Goal: Transaction & Acquisition: Obtain resource

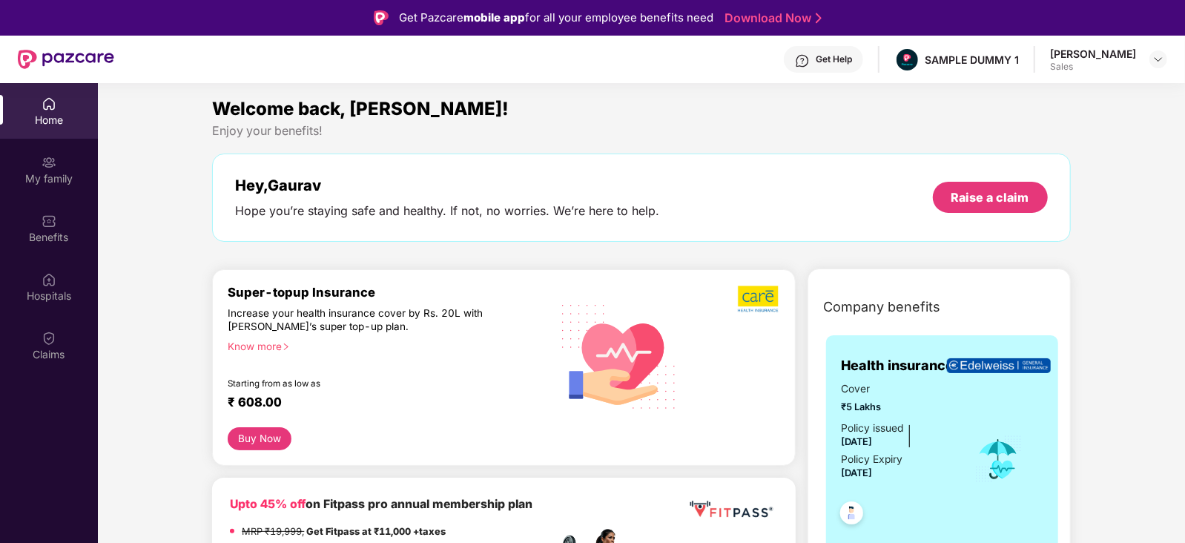
click at [1165, 65] on div at bounding box center [1158, 59] width 18 height 18
click at [1156, 61] on img at bounding box center [1158, 59] width 12 height 12
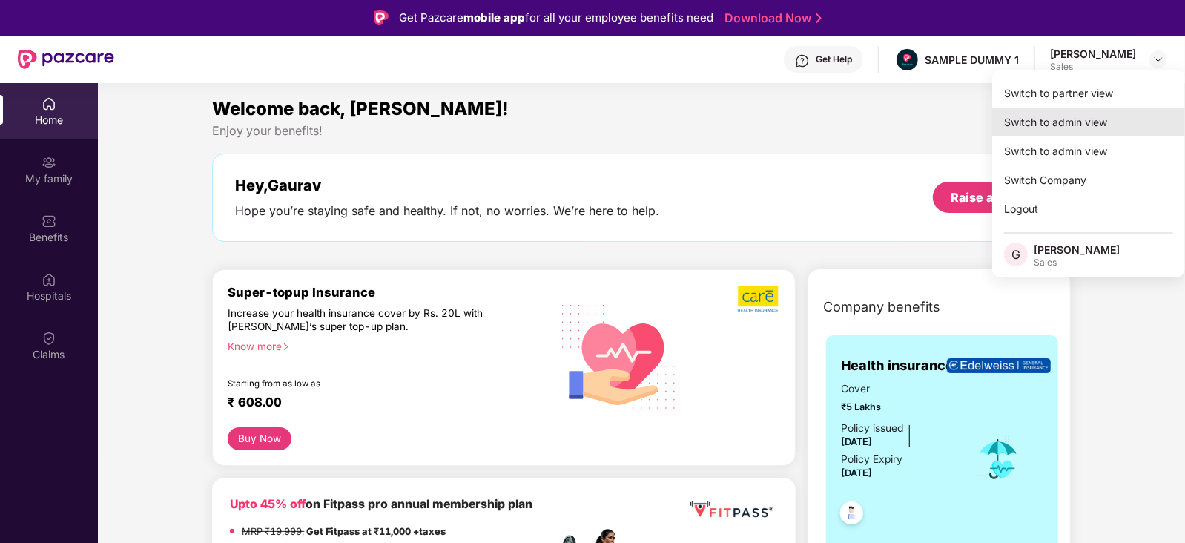
click at [1081, 125] on div "Switch to admin view" at bounding box center [1088, 121] width 193 height 29
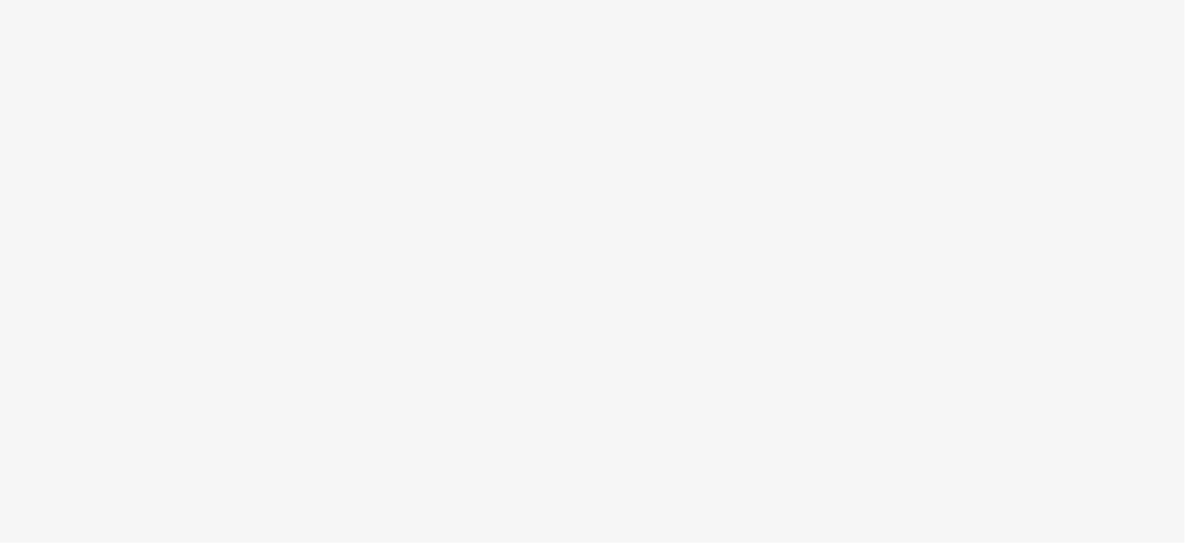
click at [394, 142] on body at bounding box center [592, 271] width 1185 height 543
click at [1104, 113] on body at bounding box center [592, 271] width 1185 height 543
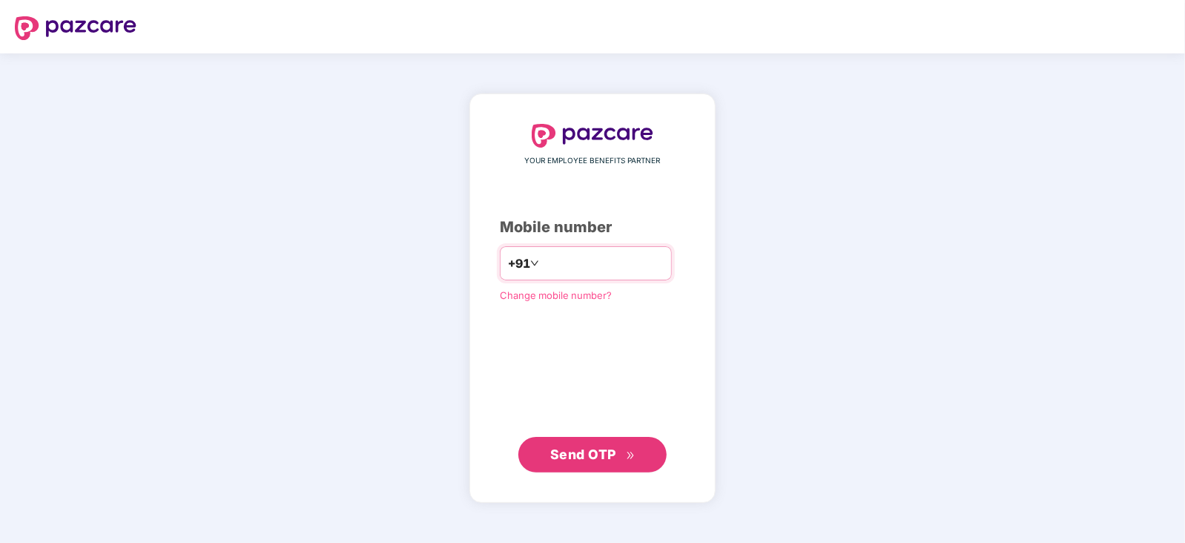
type input "**********"
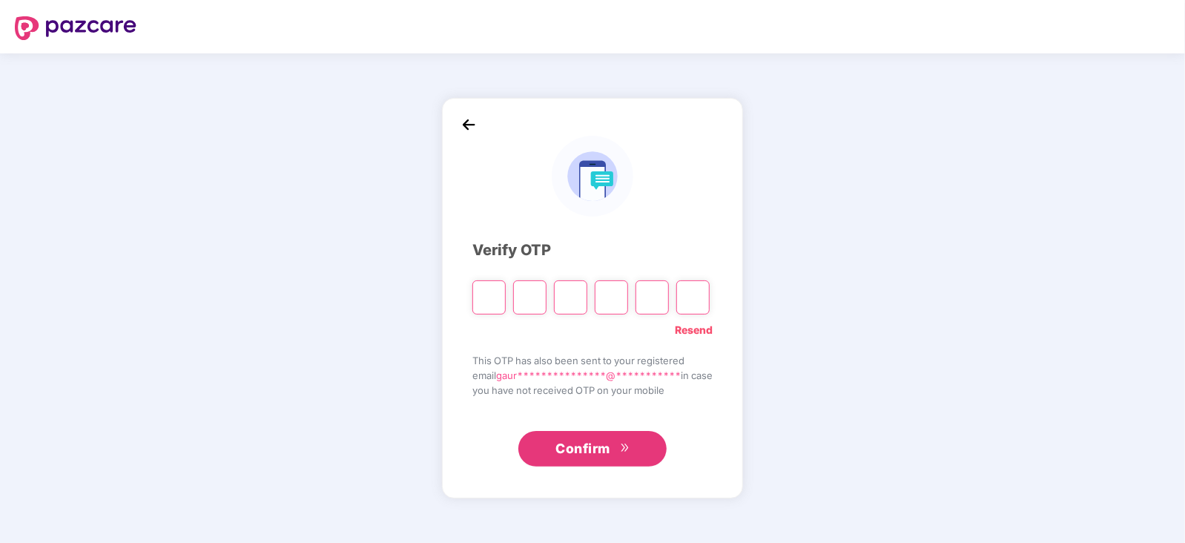
type input "*"
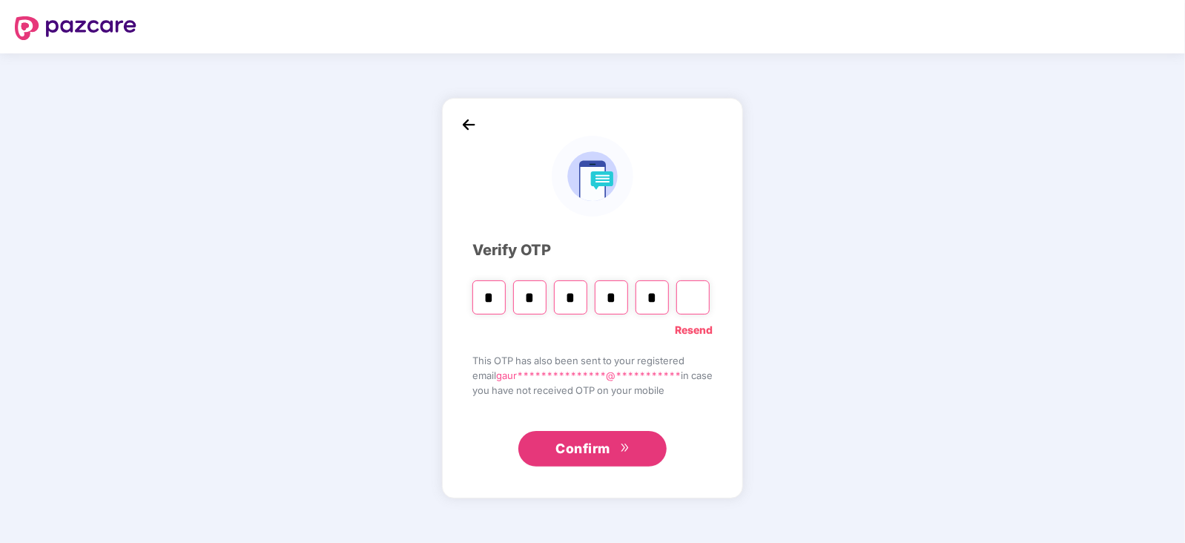
type input "*"
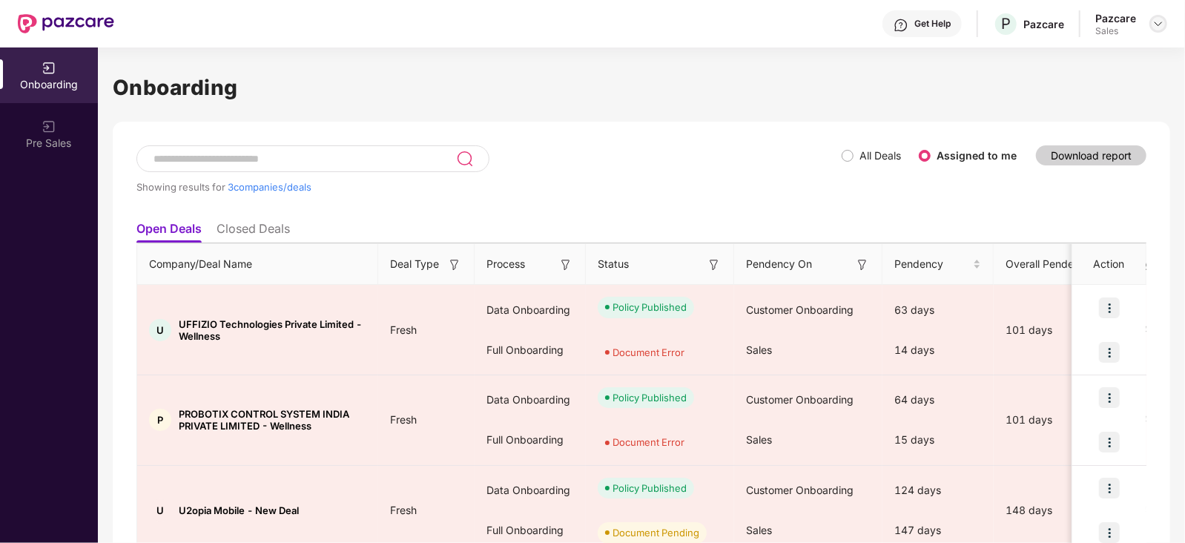
click at [1155, 19] on img at bounding box center [1158, 24] width 12 height 12
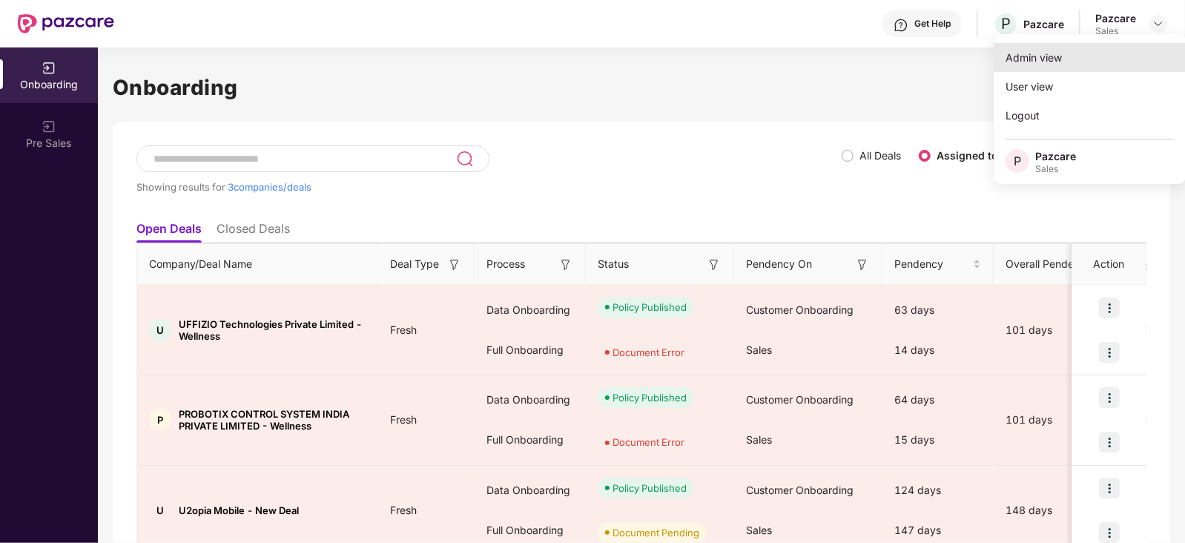
click at [1050, 60] on div "Admin view" at bounding box center [1089, 57] width 193 height 29
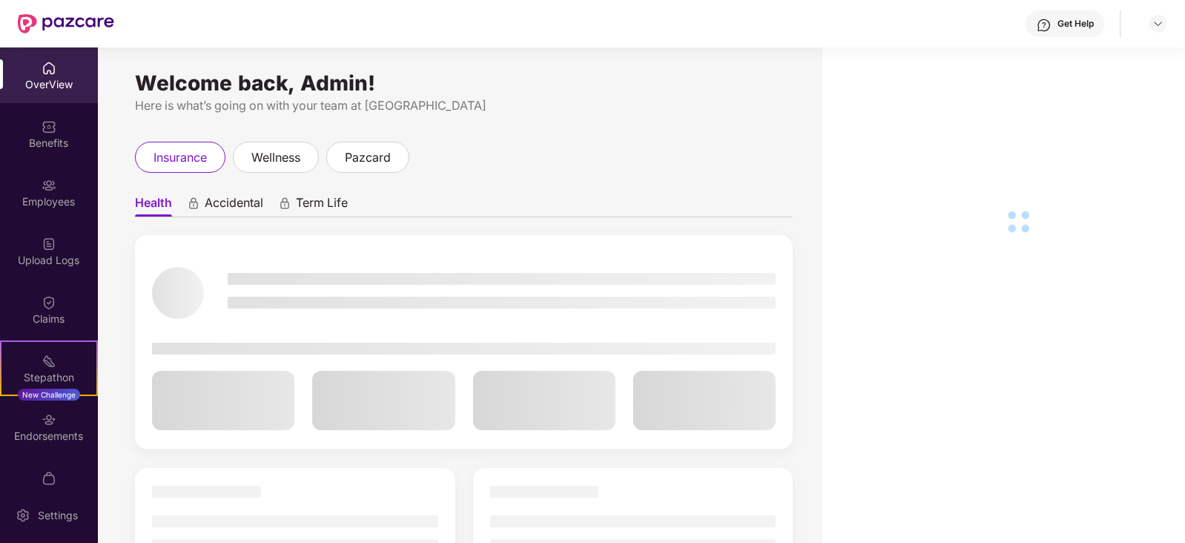
click at [43, 72] on img at bounding box center [49, 68] width 15 height 15
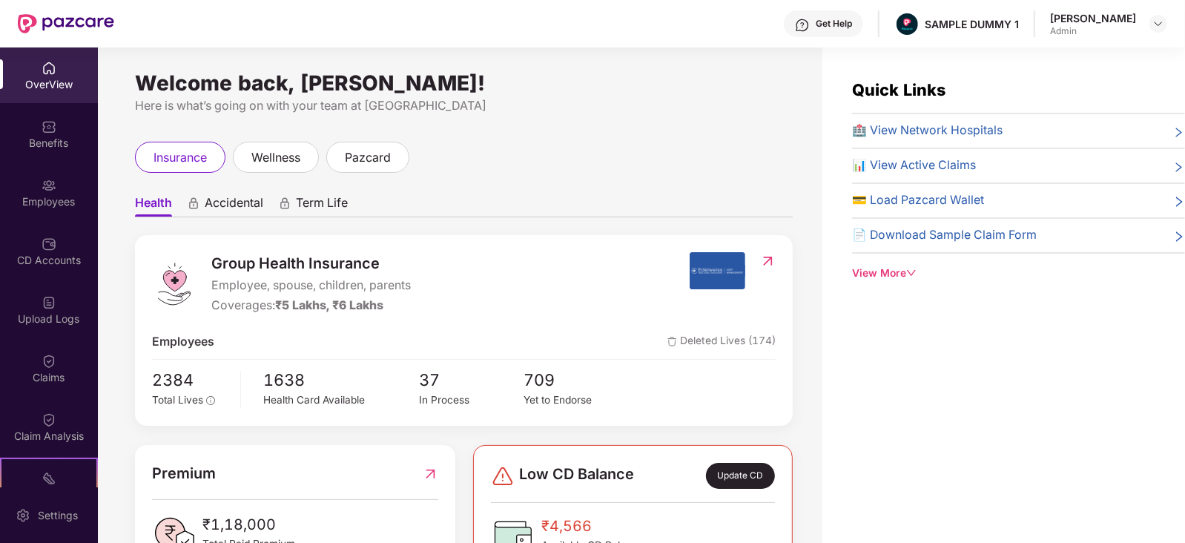
click at [322, 285] on span "Employee, spouse, children, parents" at bounding box center [310, 285] width 199 height 19
click at [322, 309] on span "₹5 Lakhs, ₹6 Lakhs" at bounding box center [329, 305] width 108 height 14
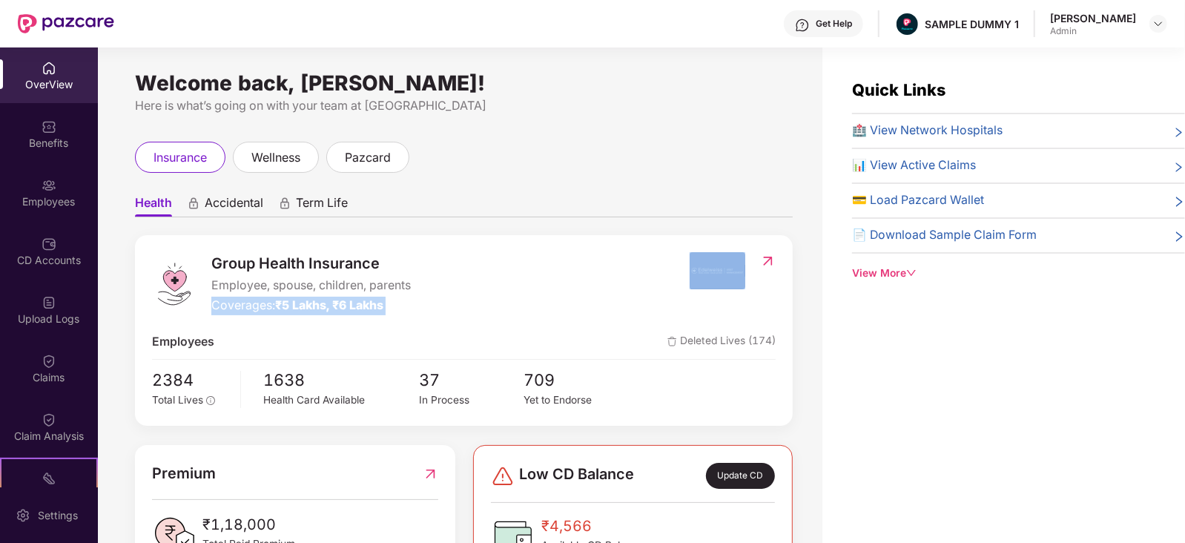
click at [322, 309] on span "₹5 Lakhs, ₹6 Lakhs" at bounding box center [329, 305] width 108 height 14
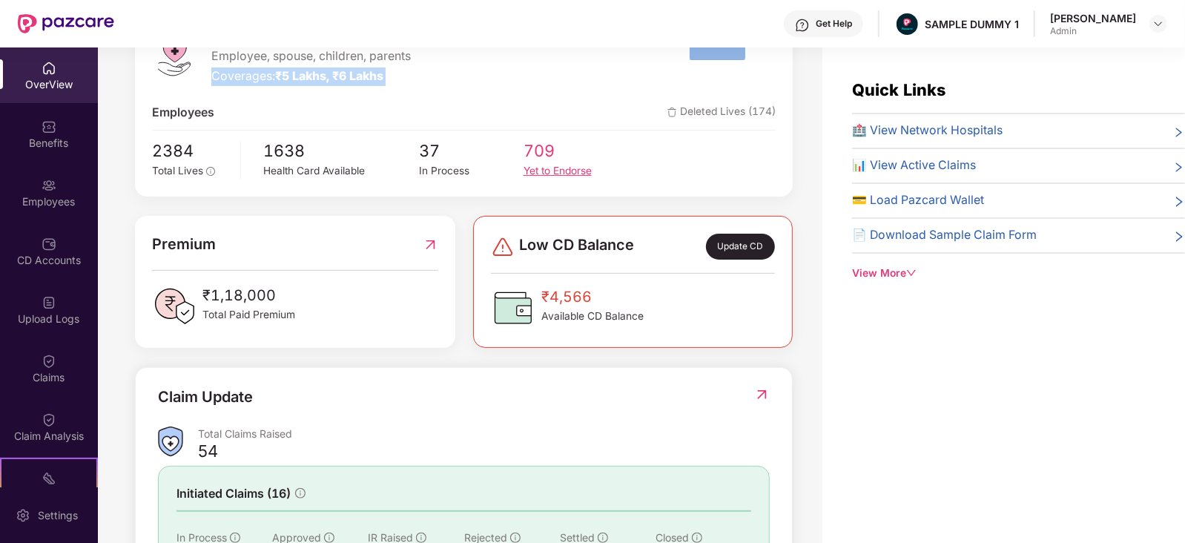
scroll to position [246, 0]
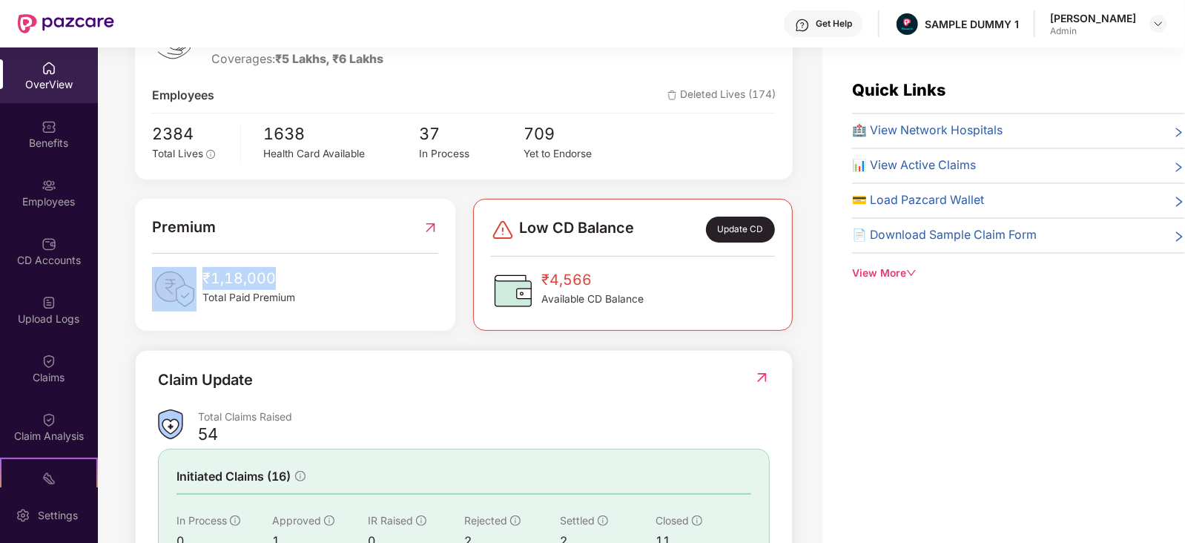
drag, startPoint x: 282, startPoint y: 276, endPoint x: 196, endPoint y: 275, distance: 85.2
click at [196, 275] on div "₹1,18,000 Total Paid Premium" at bounding box center [294, 289] width 285 height 44
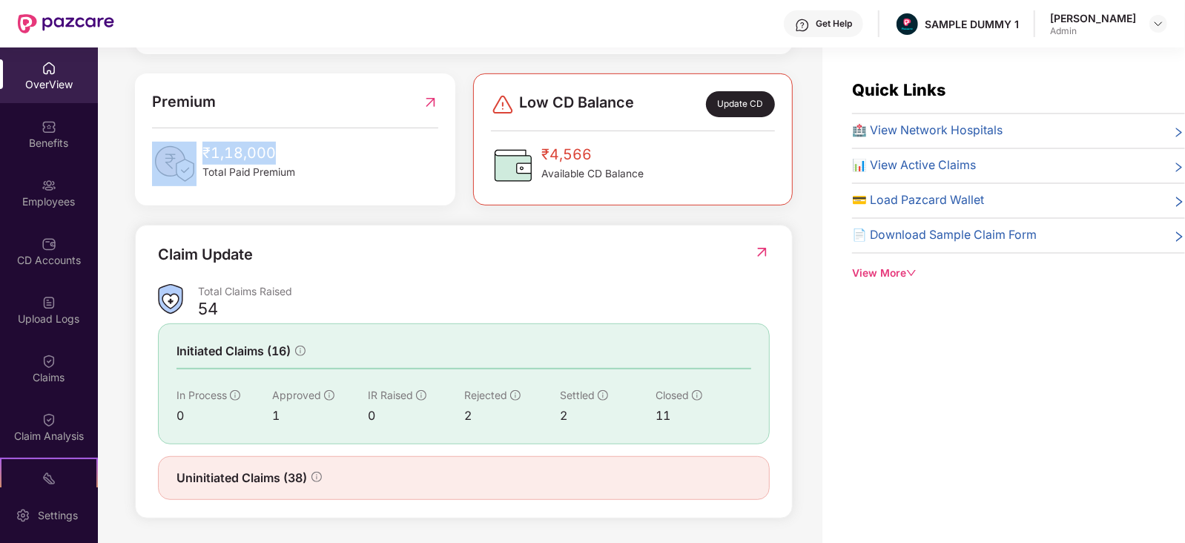
scroll to position [0, 0]
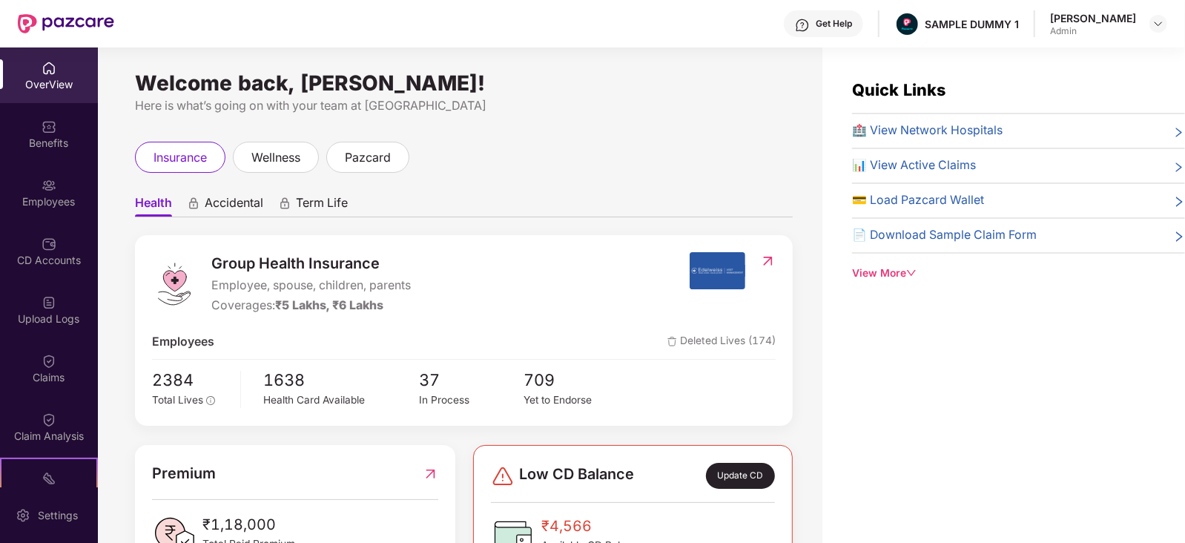
click at [215, 206] on span "Accidental" at bounding box center [234, 205] width 59 height 21
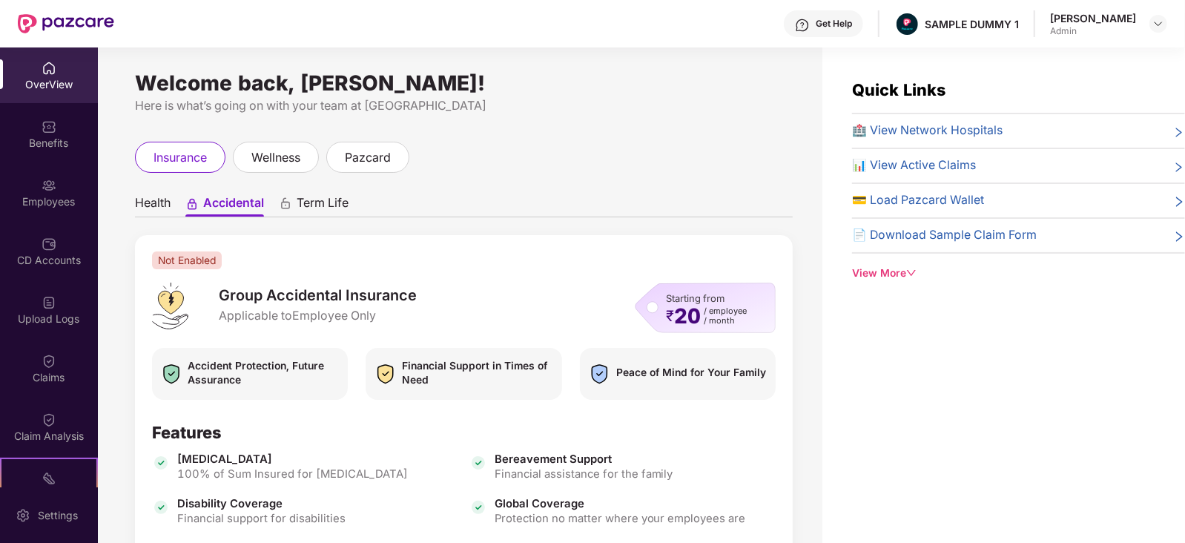
click at [321, 198] on span "Term Life" at bounding box center [322, 205] width 52 height 21
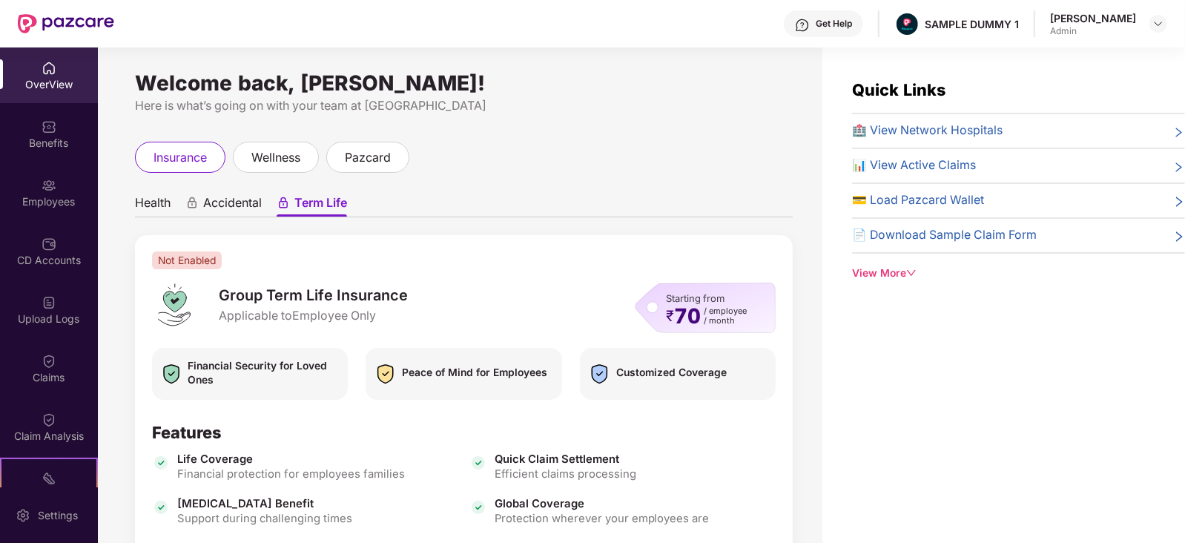
click at [151, 198] on span "Health" at bounding box center [153, 205] width 36 height 21
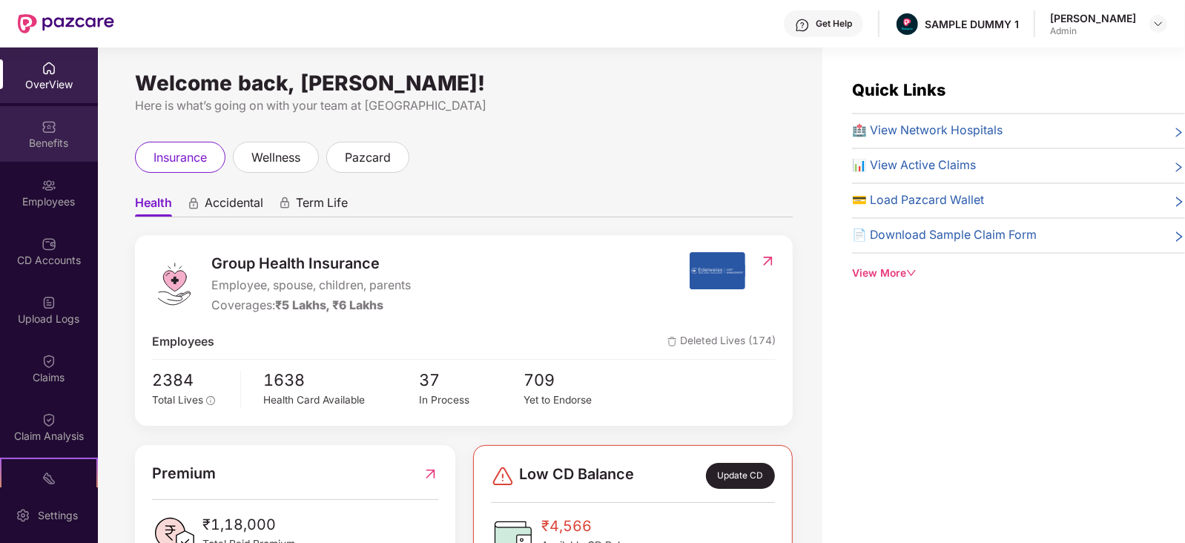
click at [47, 122] on img at bounding box center [49, 126] width 15 height 15
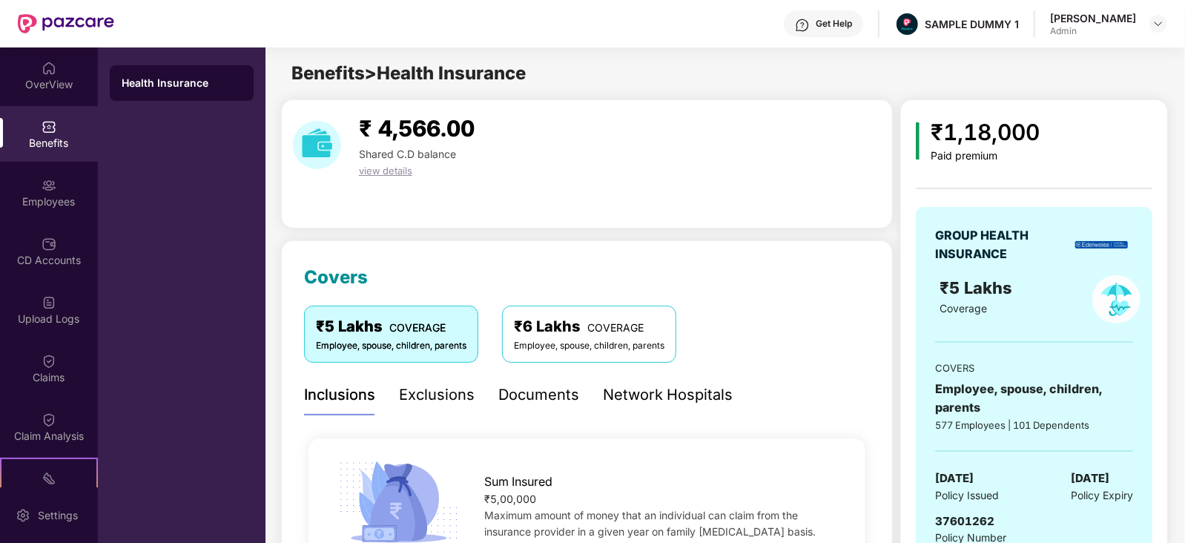
click at [425, 391] on div "Exclusions" at bounding box center [437, 394] width 76 height 23
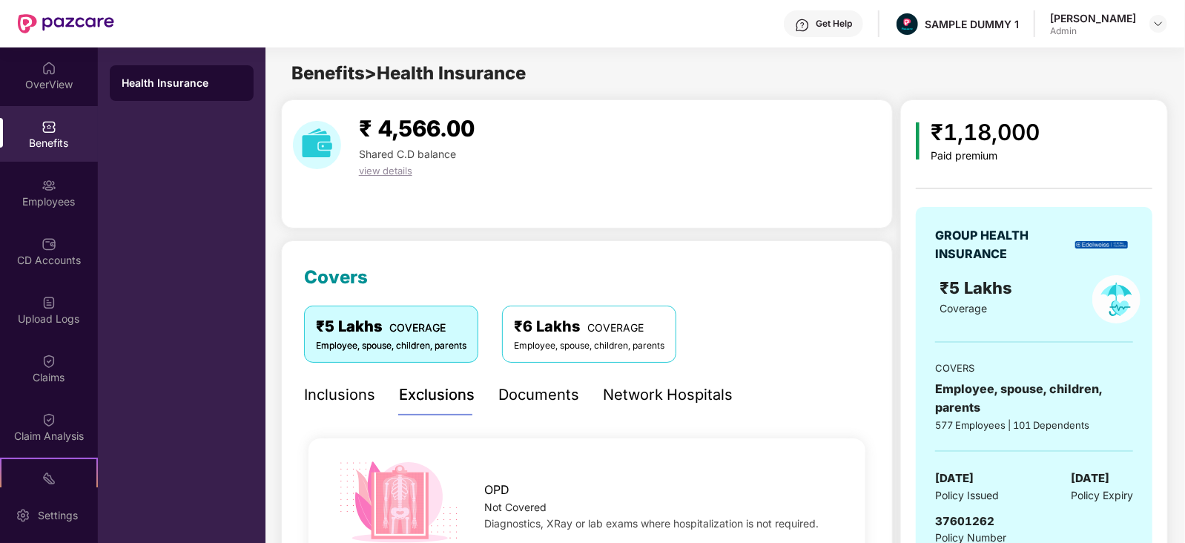
click at [534, 405] on div "Documents" at bounding box center [538, 394] width 81 height 23
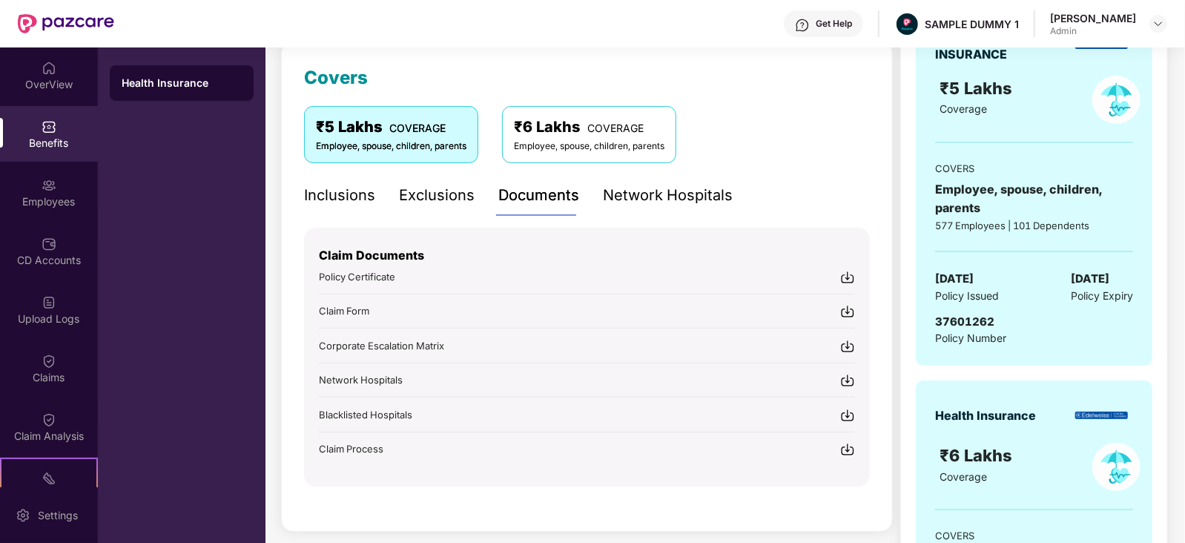
scroll to position [205, 0]
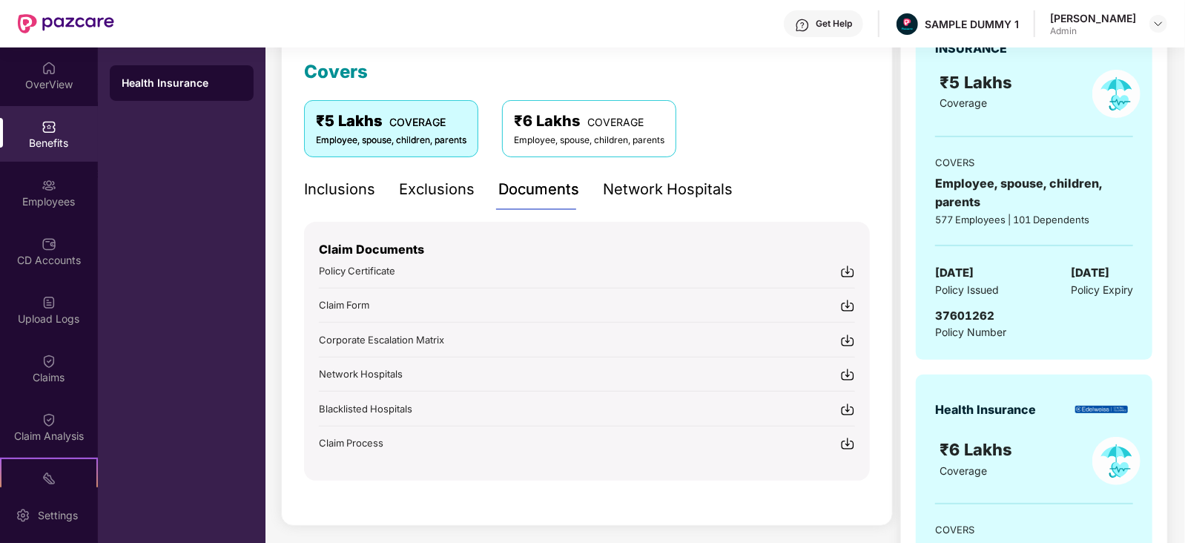
click at [849, 267] on img at bounding box center [847, 271] width 15 height 15
click at [846, 337] on img at bounding box center [847, 340] width 15 height 15
click at [646, 182] on div "Network Hospitals" at bounding box center [668, 189] width 130 height 23
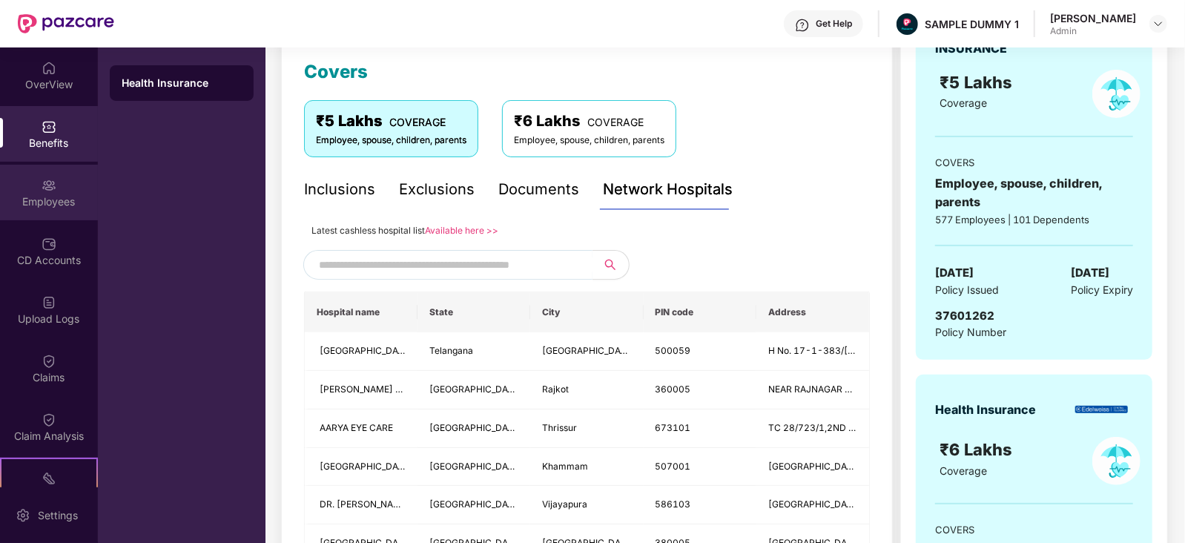
click at [48, 188] on img at bounding box center [49, 185] width 15 height 15
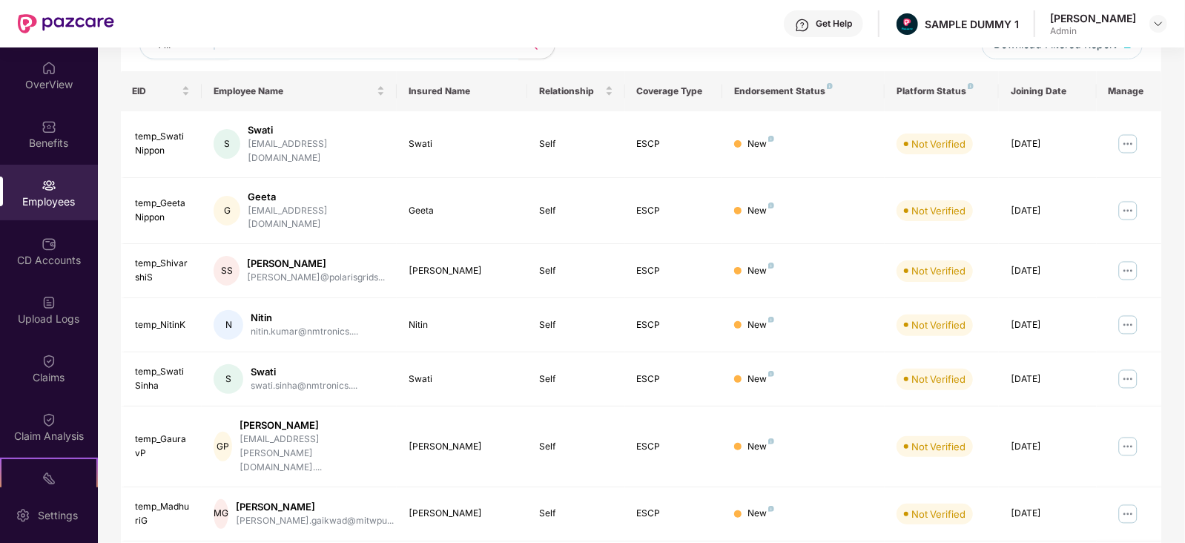
scroll to position [0, 0]
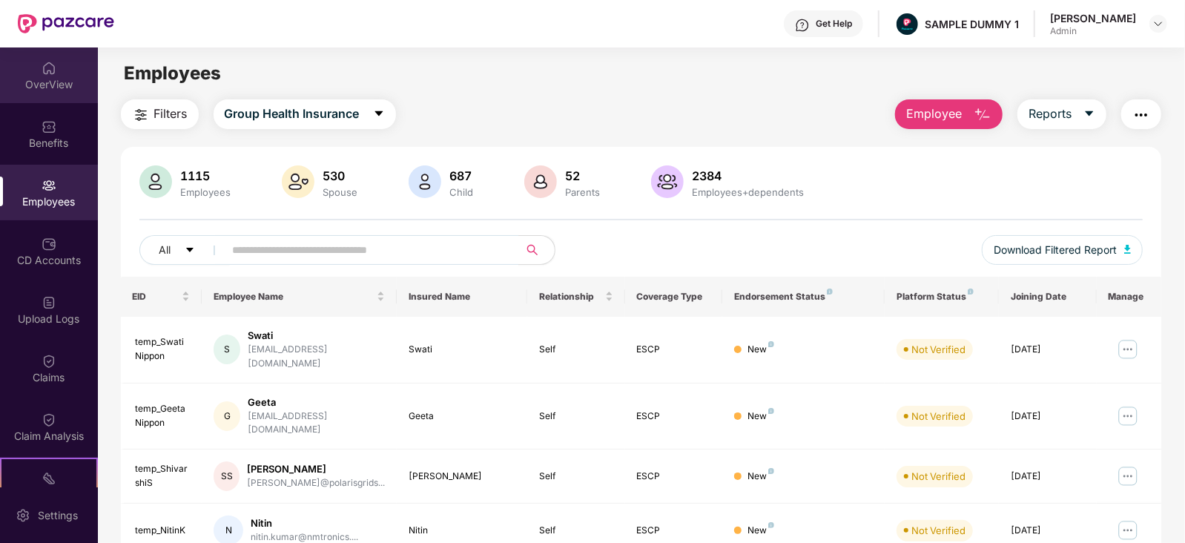
click at [59, 63] on div "OverView" at bounding box center [49, 75] width 98 height 56
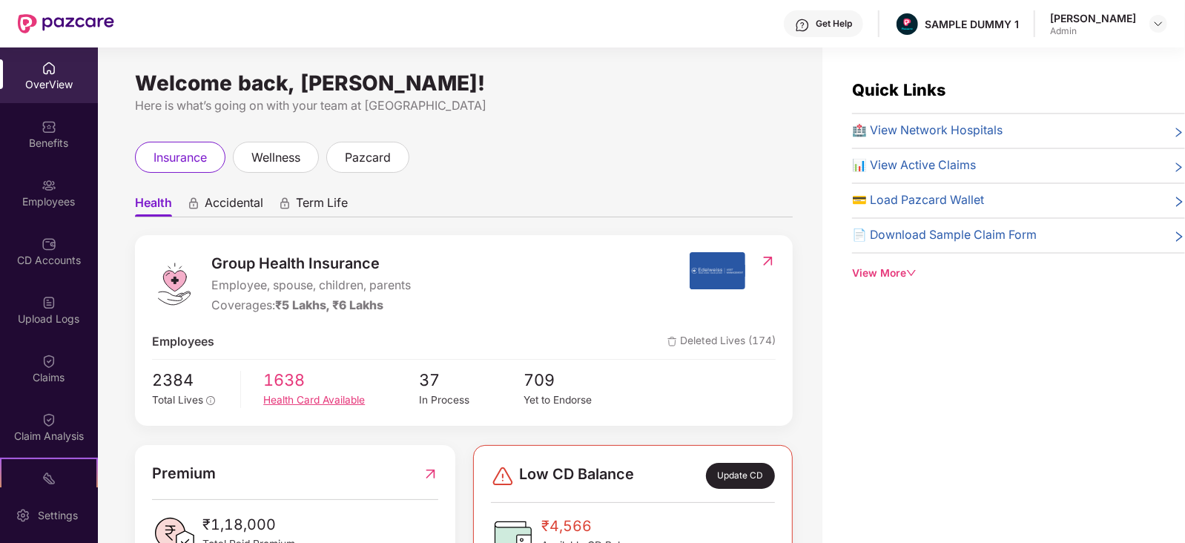
click at [289, 394] on div "Health Card Available" at bounding box center [341, 400] width 156 height 16
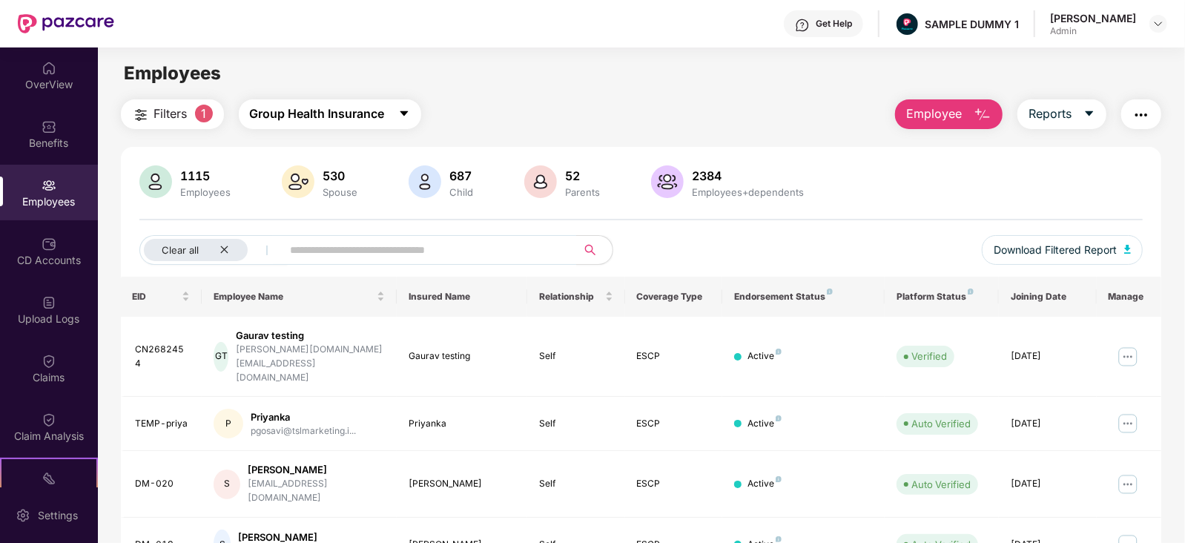
click at [382, 117] on span "Group Health Insurance" at bounding box center [317, 114] width 135 height 19
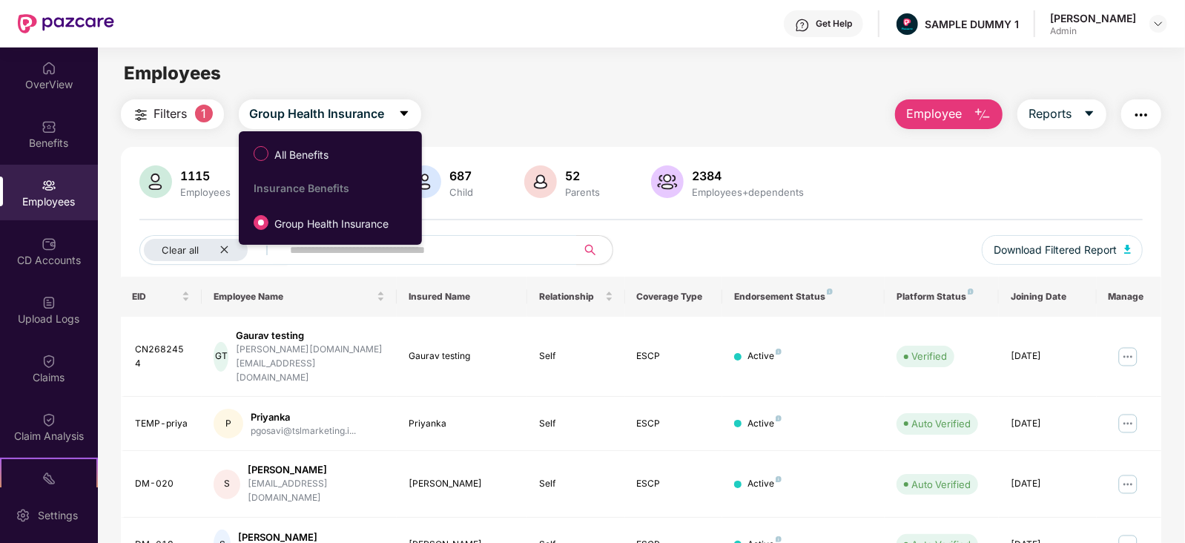
click at [588, 107] on div "Filters 1 Group Health Insurance Employee Reports" at bounding box center [641, 114] width 1041 height 30
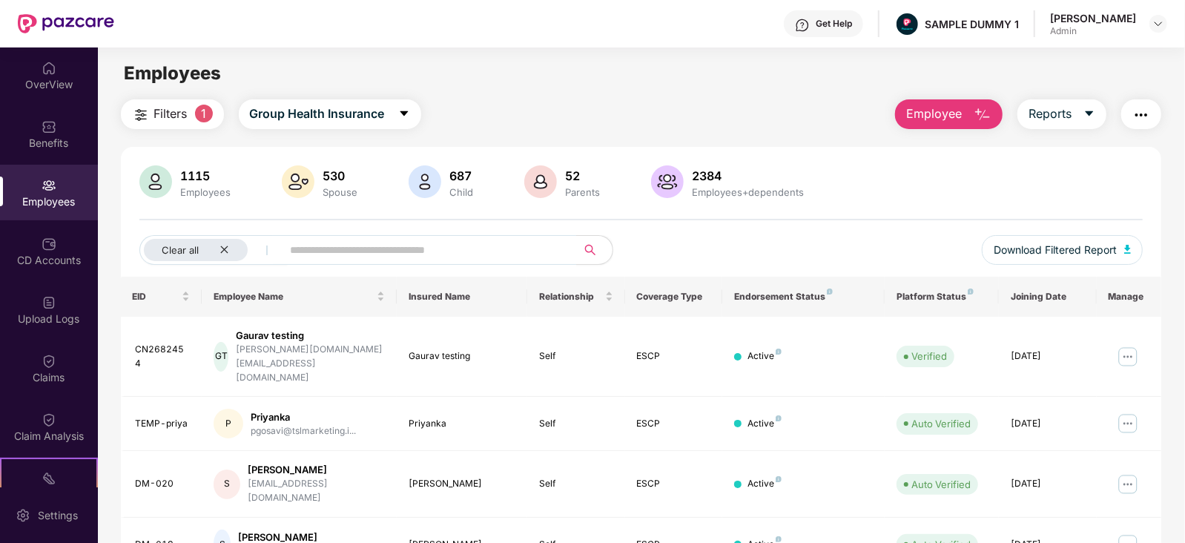
click at [958, 112] on span "Employee" at bounding box center [934, 114] width 56 height 19
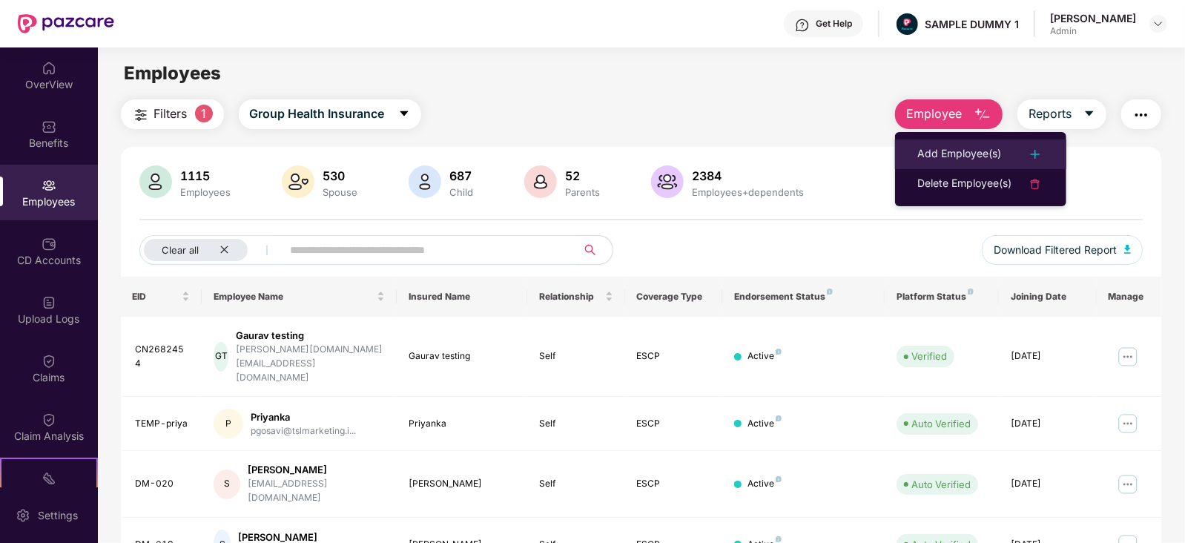
click at [952, 157] on div "Add Employee(s)" at bounding box center [959, 154] width 84 height 18
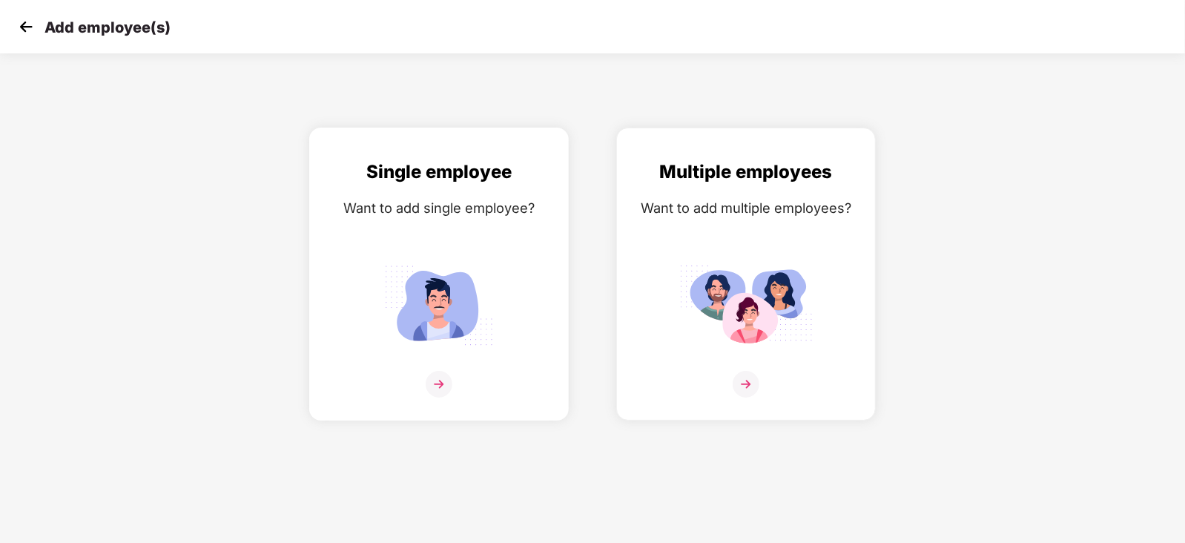
click at [445, 397] on img at bounding box center [438, 384] width 27 height 27
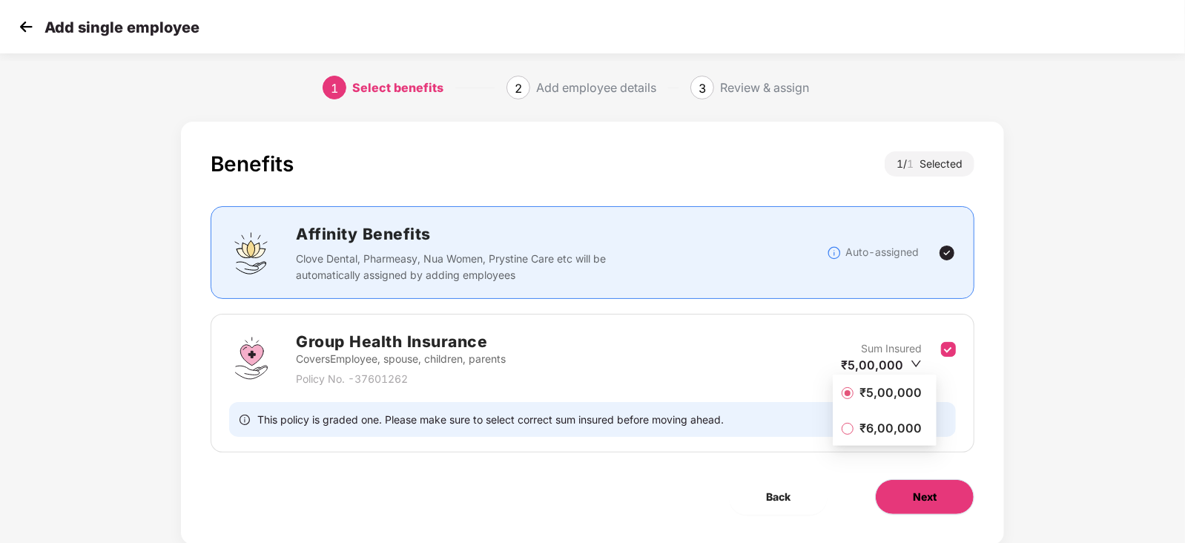
click at [925, 498] on span "Next" at bounding box center [924, 496] width 24 height 16
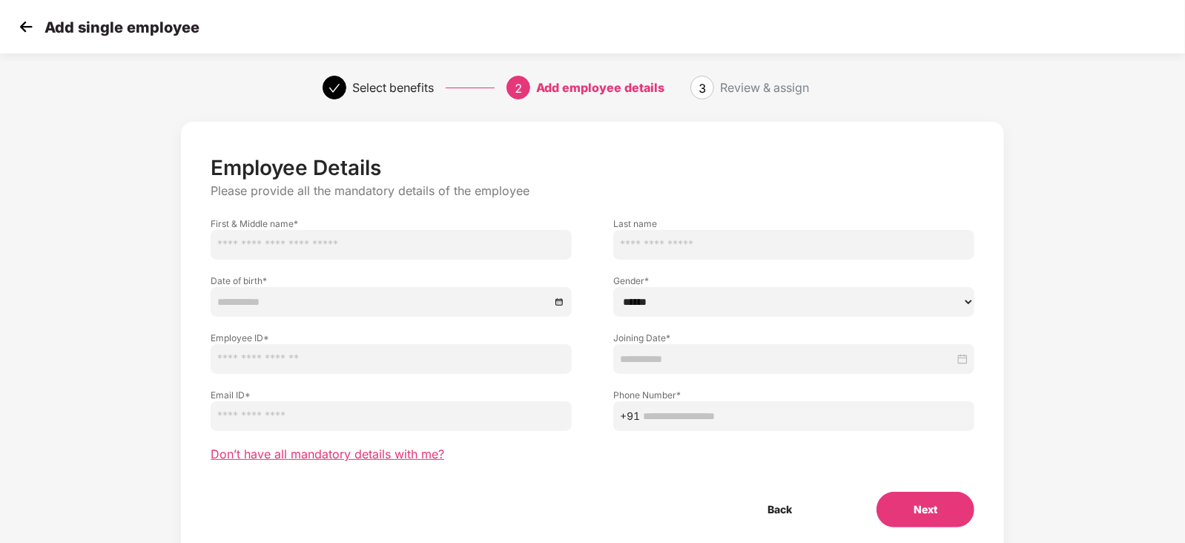
click at [320, 454] on span "Don’t have all mandatory details with me?" at bounding box center [327, 454] width 233 height 16
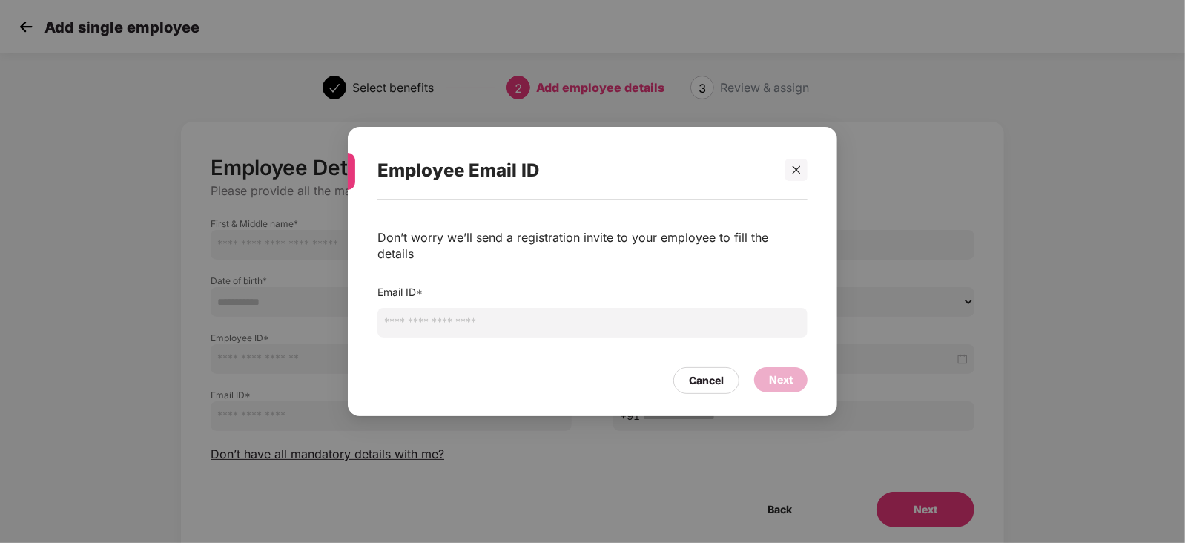
click at [454, 319] on input "email" at bounding box center [592, 323] width 430 height 30
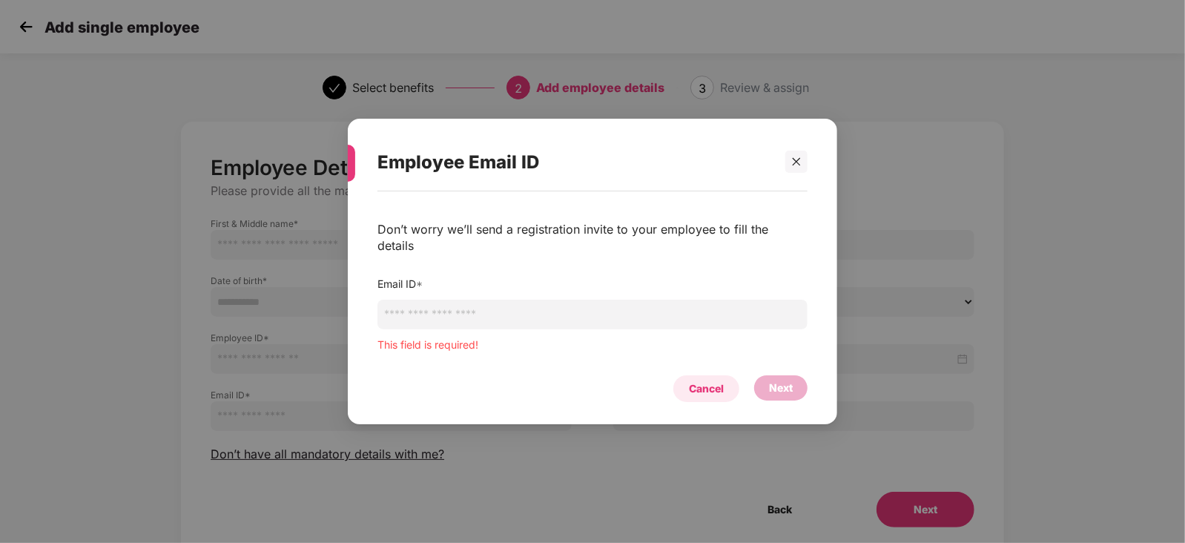
click at [712, 380] on div "Cancel" at bounding box center [706, 388] width 35 height 16
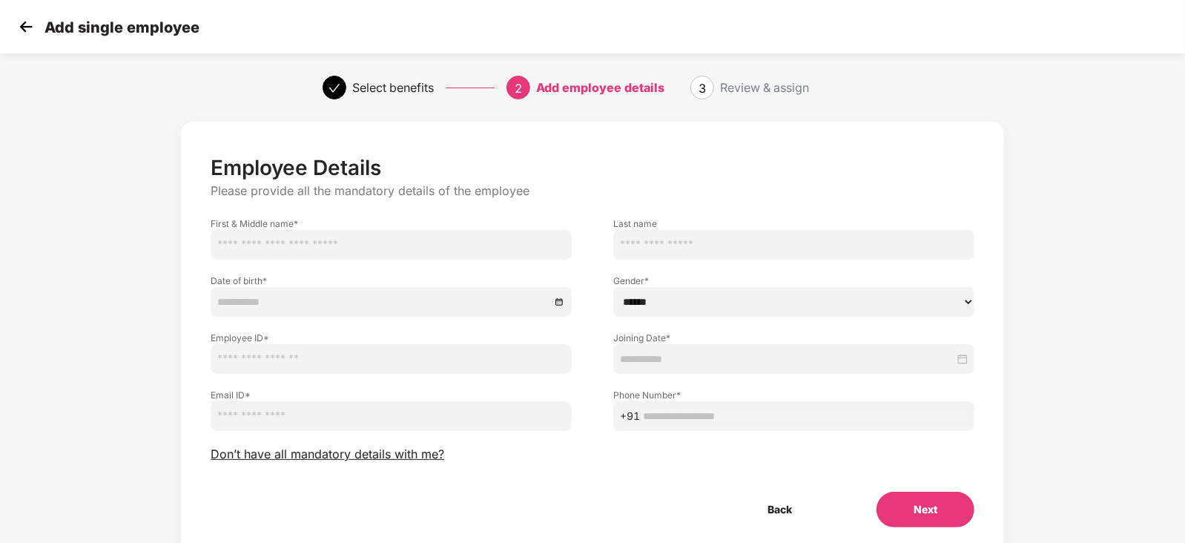
click at [23, 21] on img at bounding box center [26, 27] width 22 height 22
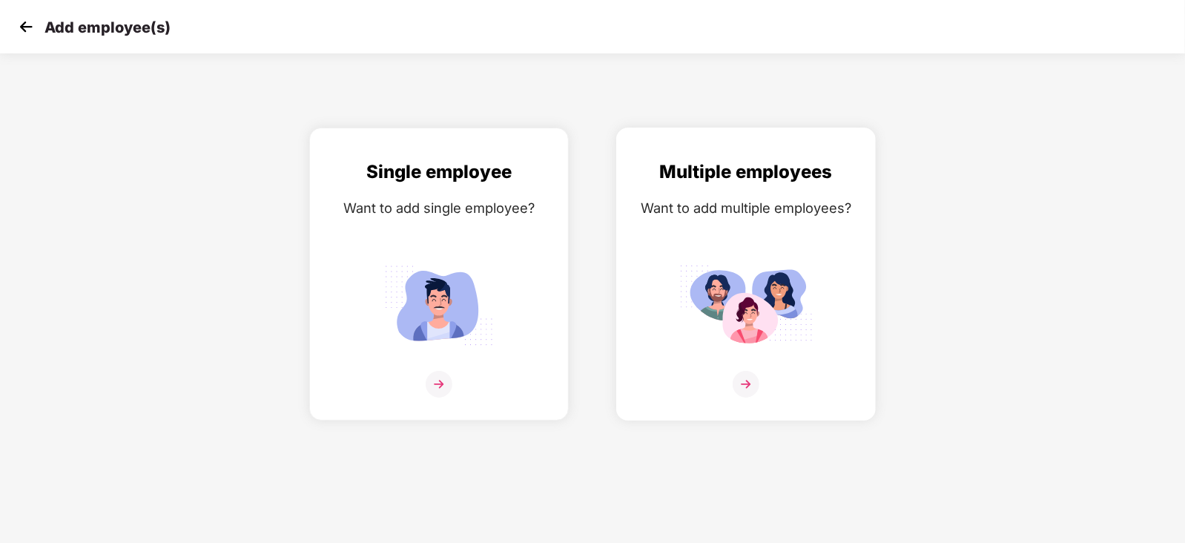
click at [745, 397] on img at bounding box center [745, 384] width 27 height 27
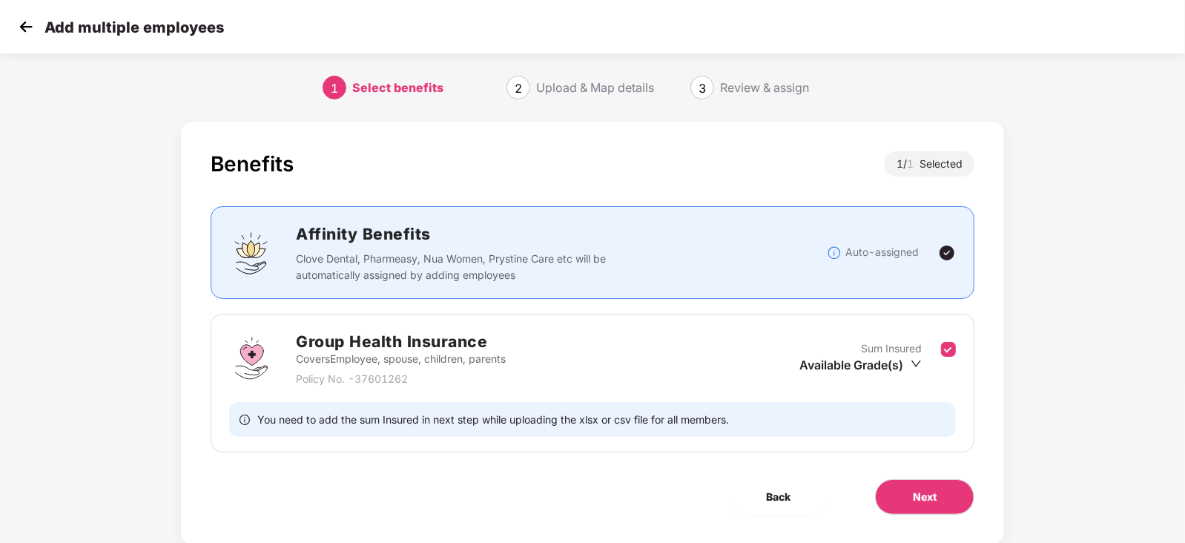
scroll to position [38, 0]
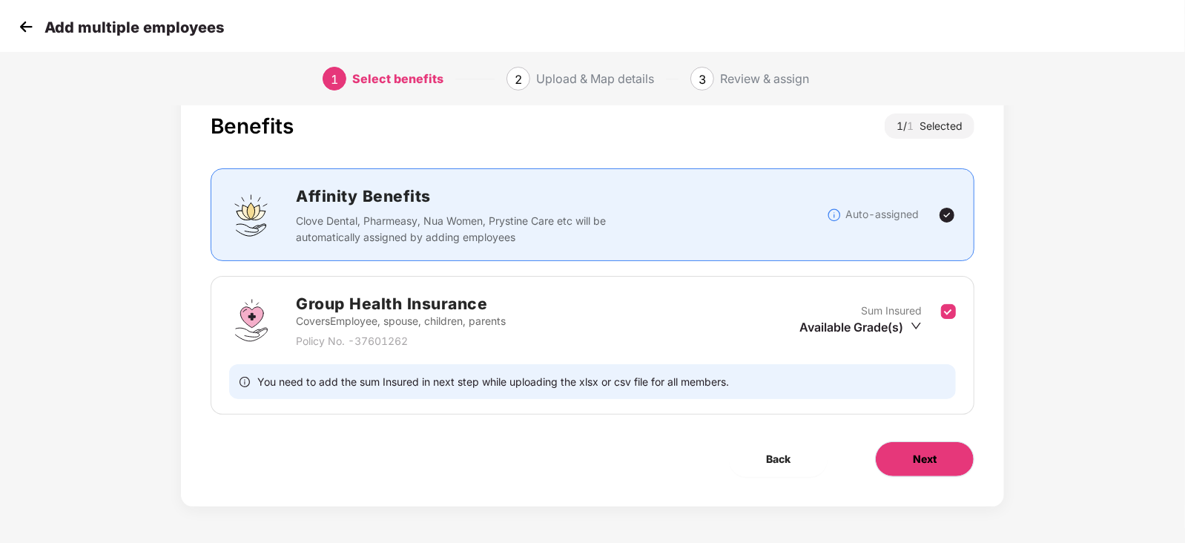
click at [927, 465] on span "Next" at bounding box center [924, 459] width 24 height 16
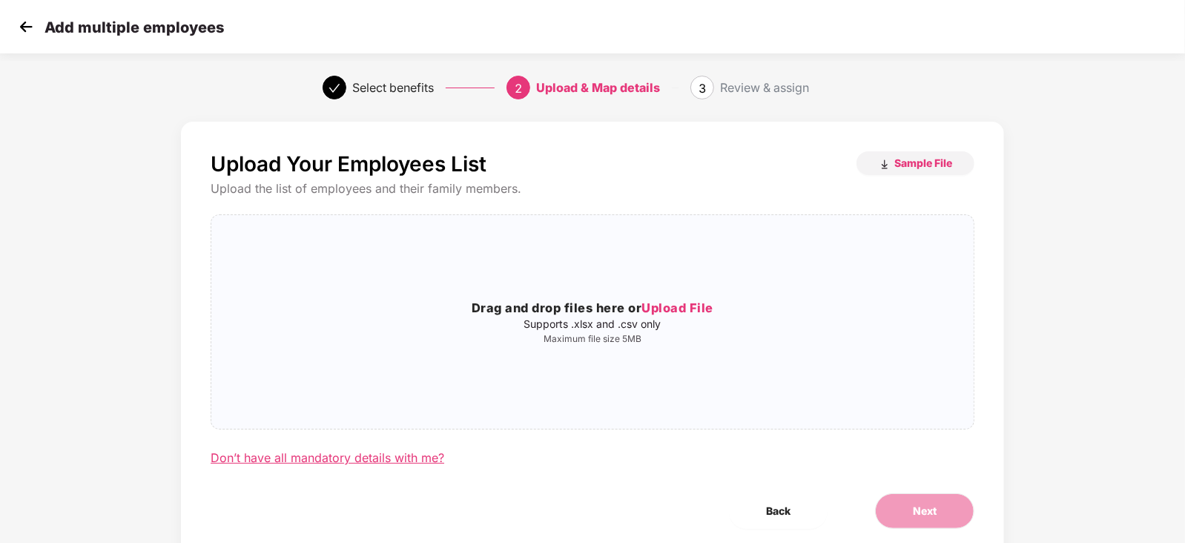
click at [371, 458] on div "Don’t have all mandatory details with me?" at bounding box center [327, 458] width 233 height 16
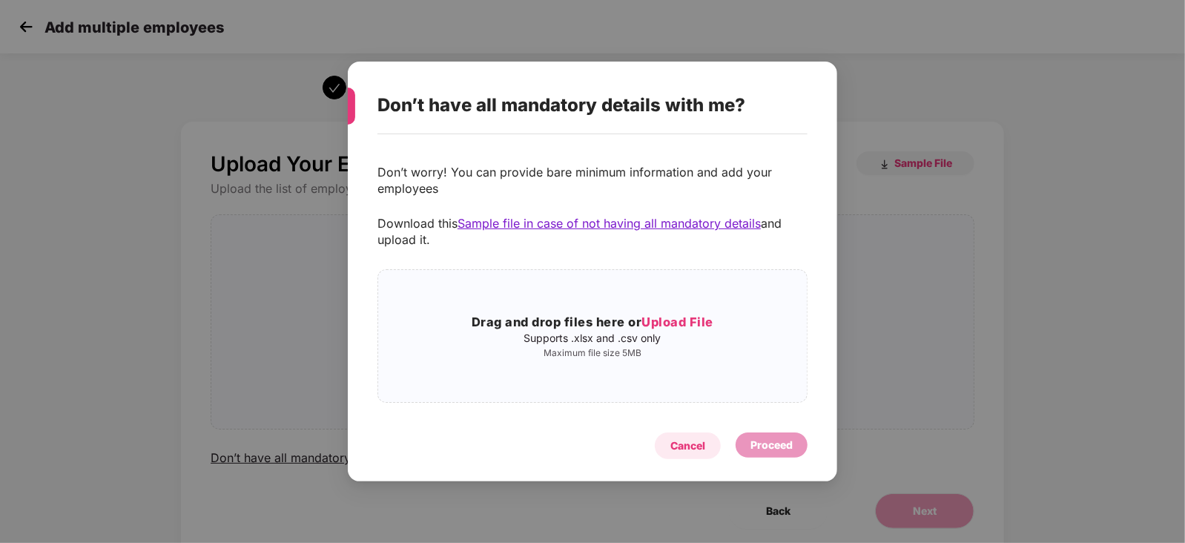
click at [686, 440] on div "Cancel" at bounding box center [687, 445] width 35 height 16
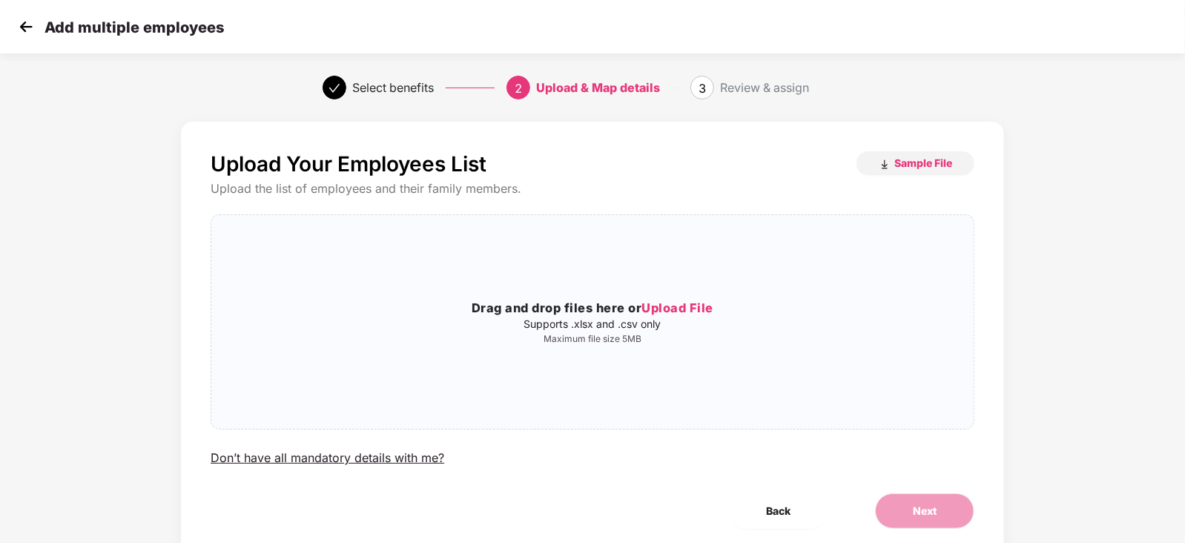
click at [20, 34] on img at bounding box center [26, 27] width 22 height 22
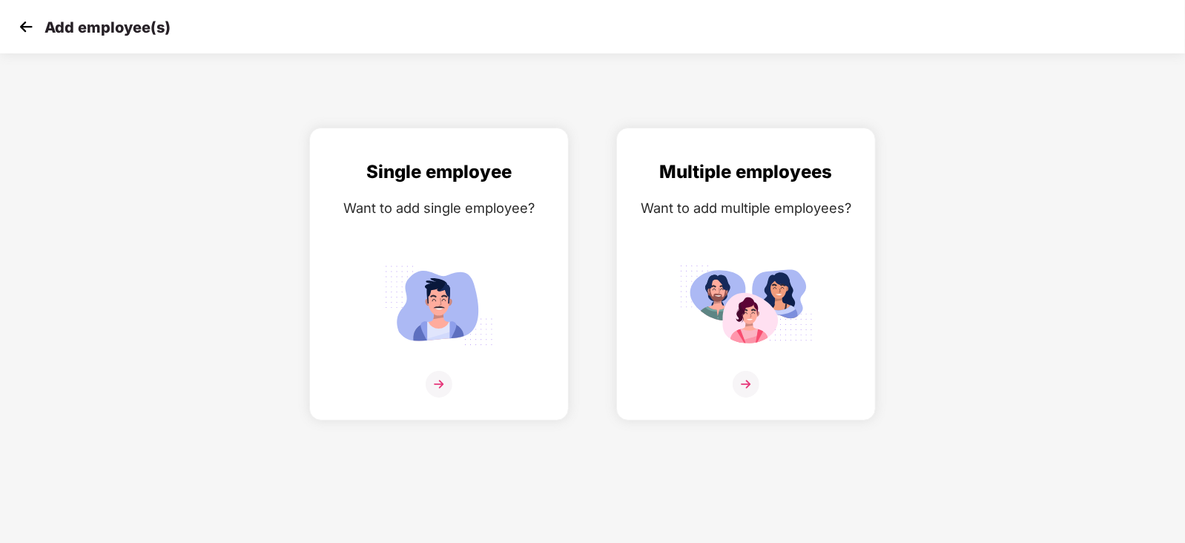
click at [20, 34] on img at bounding box center [26, 27] width 22 height 22
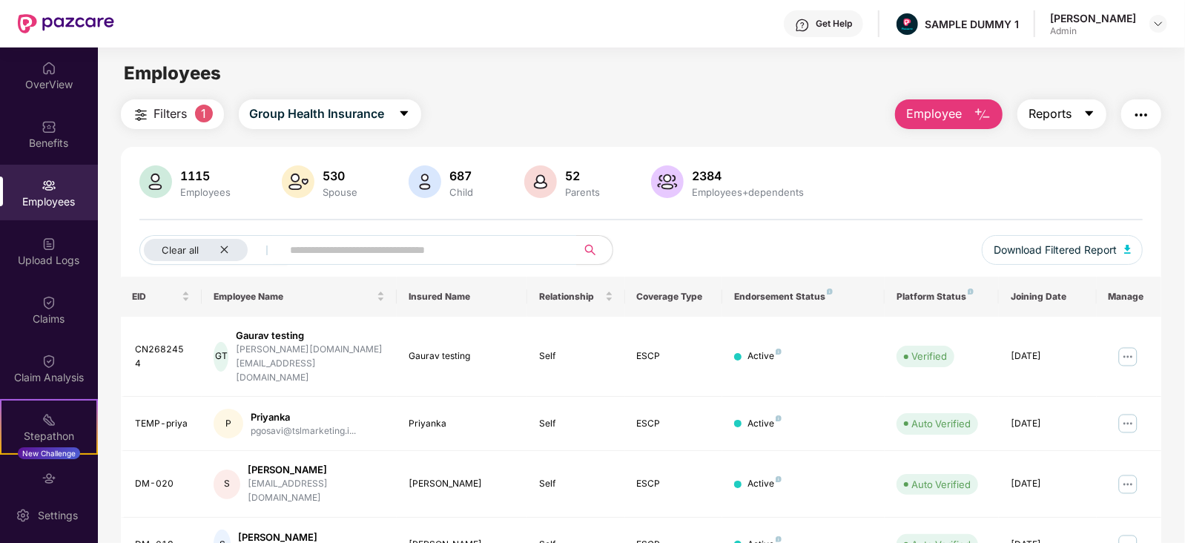
click at [1080, 104] on button "Reports" at bounding box center [1061, 114] width 89 height 30
click at [1137, 117] on img "button" at bounding box center [1141, 115] width 18 height 18
click at [854, 232] on div "1115 Employees 530 Spouse 687 Child 52 Parents 2384 Employees+dependents Clear …" at bounding box center [641, 220] width 1041 height 111
click at [1160, 20] on img at bounding box center [1158, 24] width 12 height 12
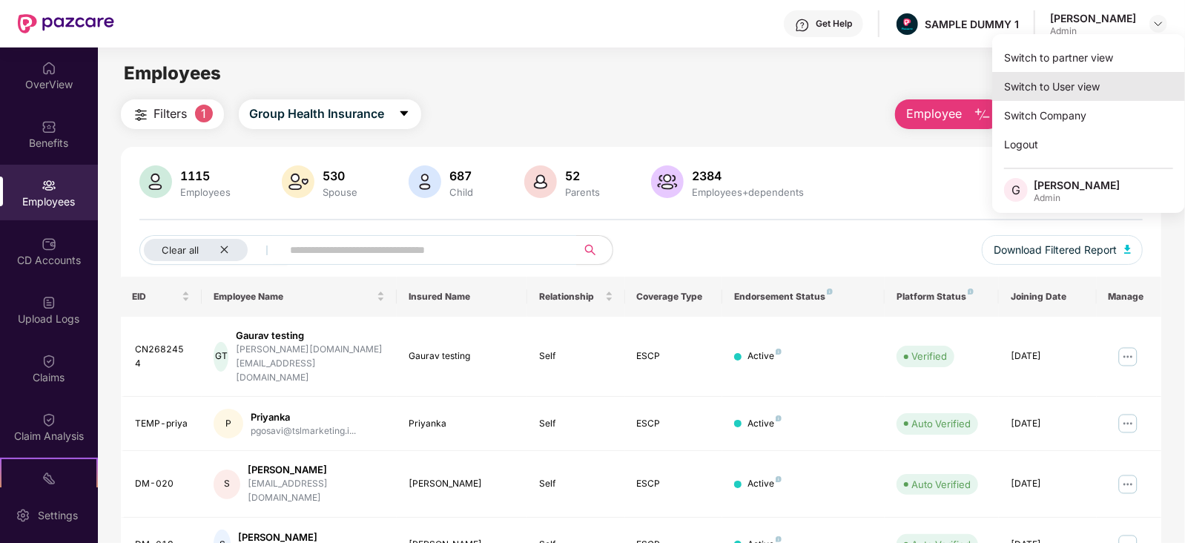
click at [1104, 94] on div "Switch to User view" at bounding box center [1088, 86] width 193 height 29
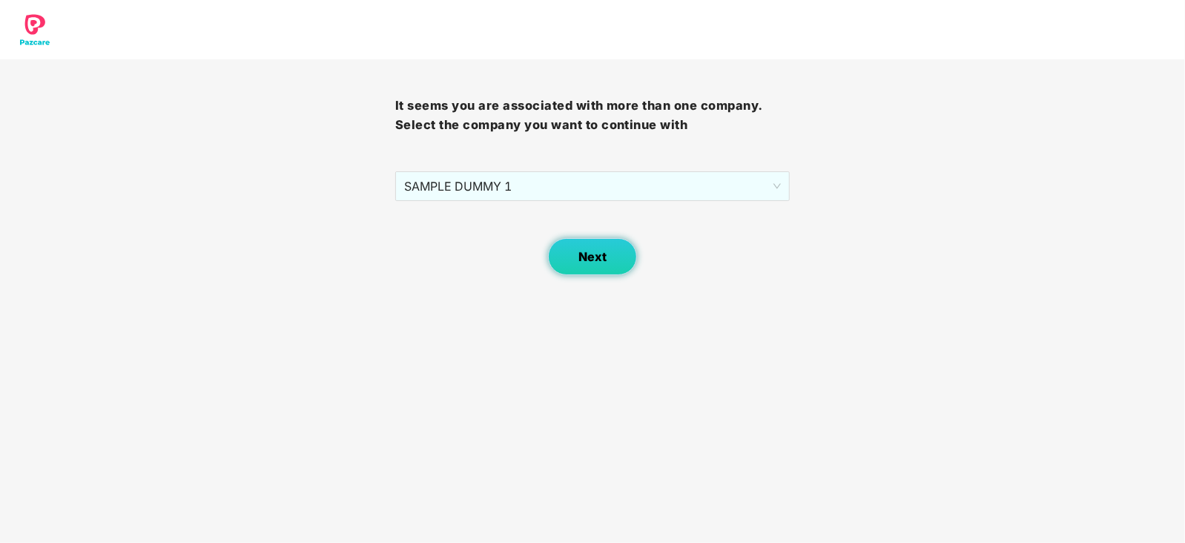
click at [589, 265] on button "Next" at bounding box center [592, 256] width 89 height 37
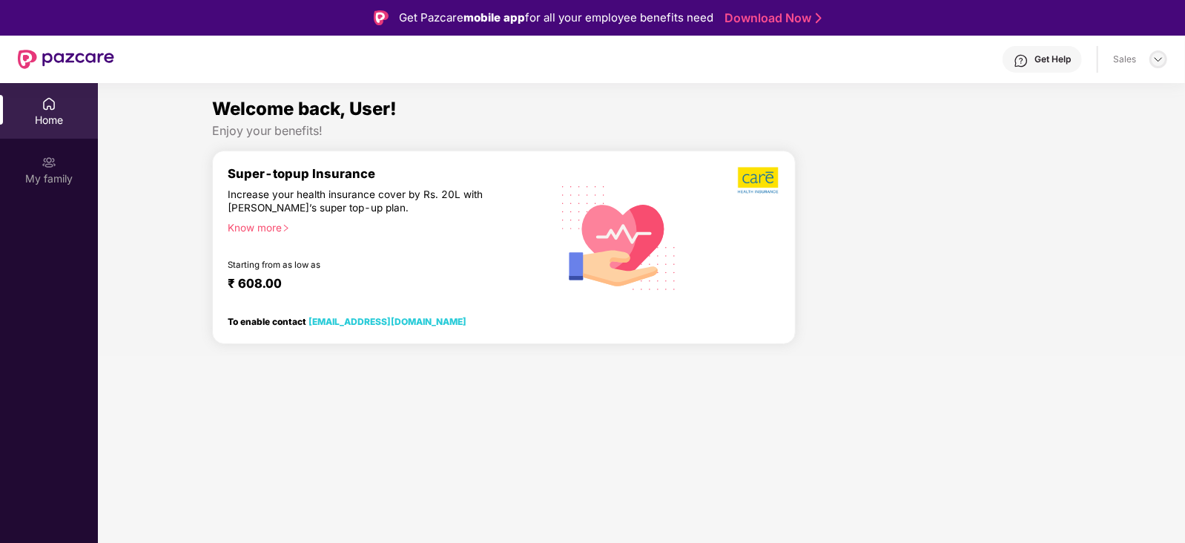
click at [1158, 62] on img at bounding box center [1158, 59] width 12 height 12
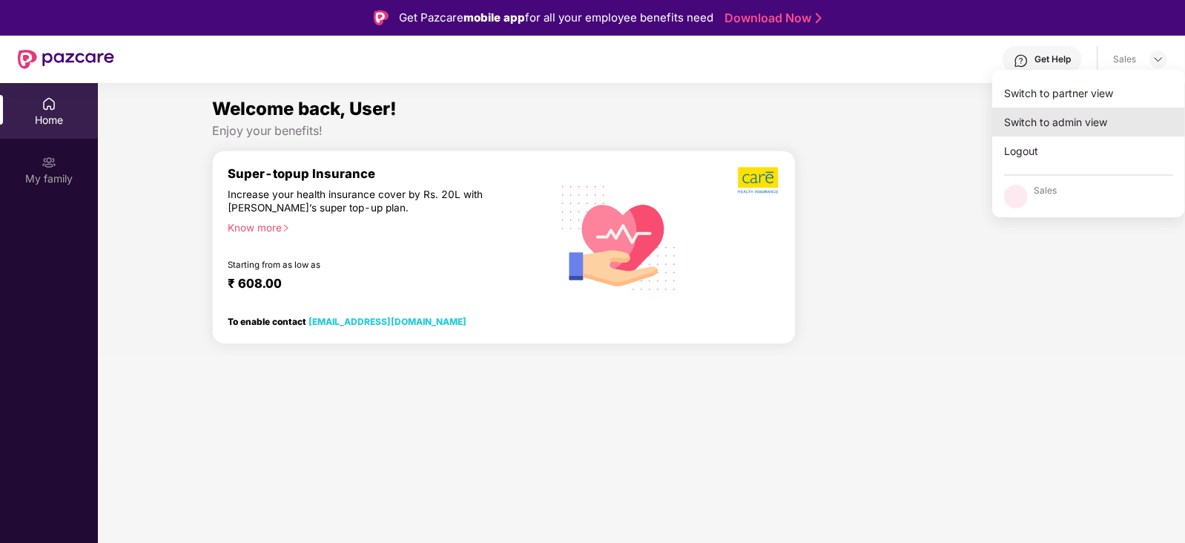
click at [1083, 117] on div "Switch to admin view" at bounding box center [1088, 121] width 193 height 29
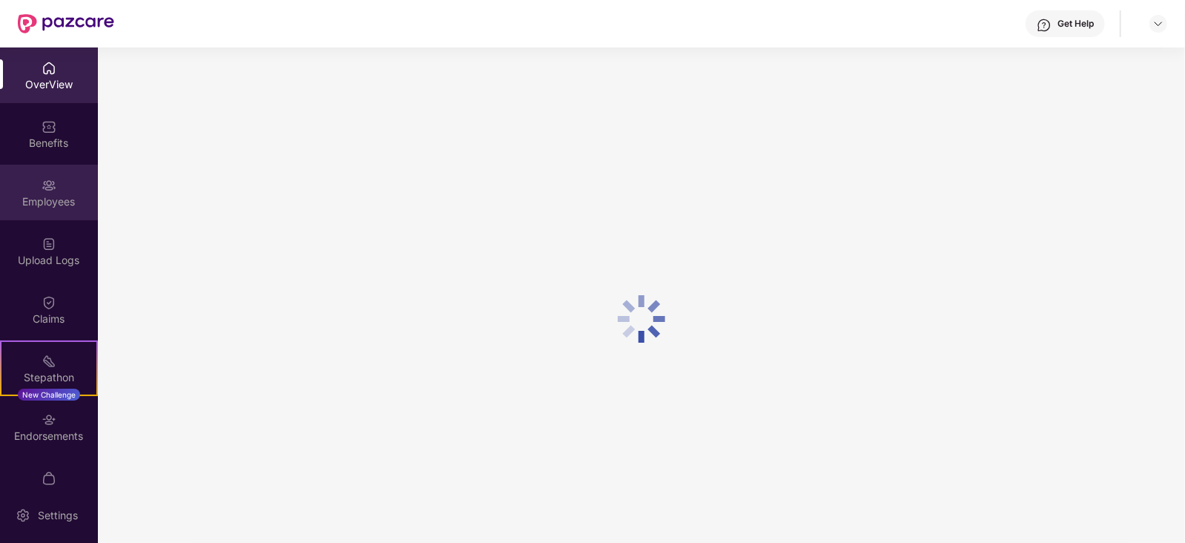
click at [56, 189] on div "Employees" at bounding box center [49, 193] width 98 height 56
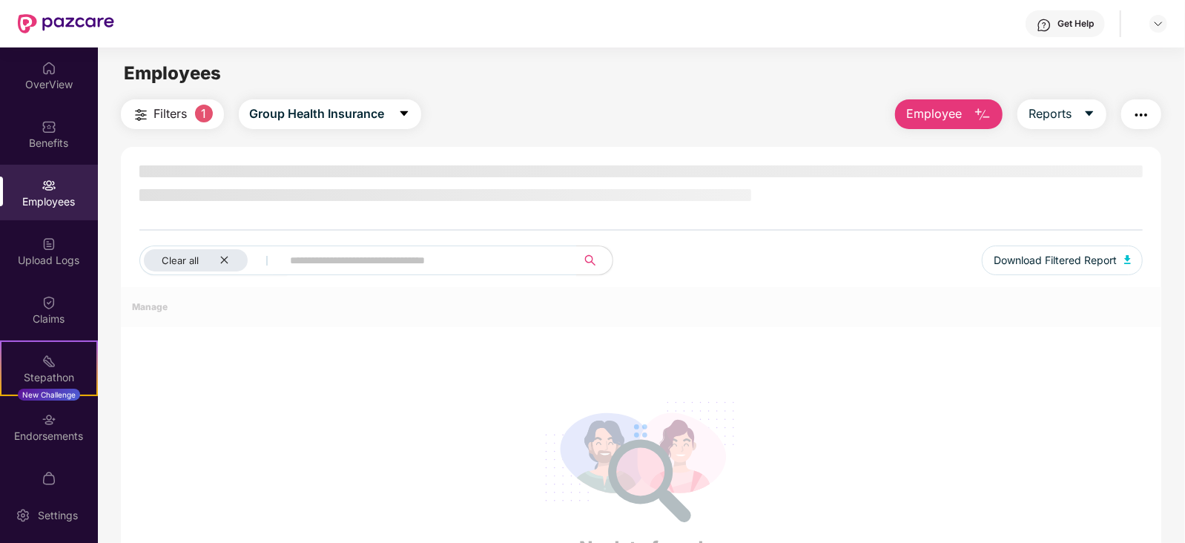
scroll to position [85, 0]
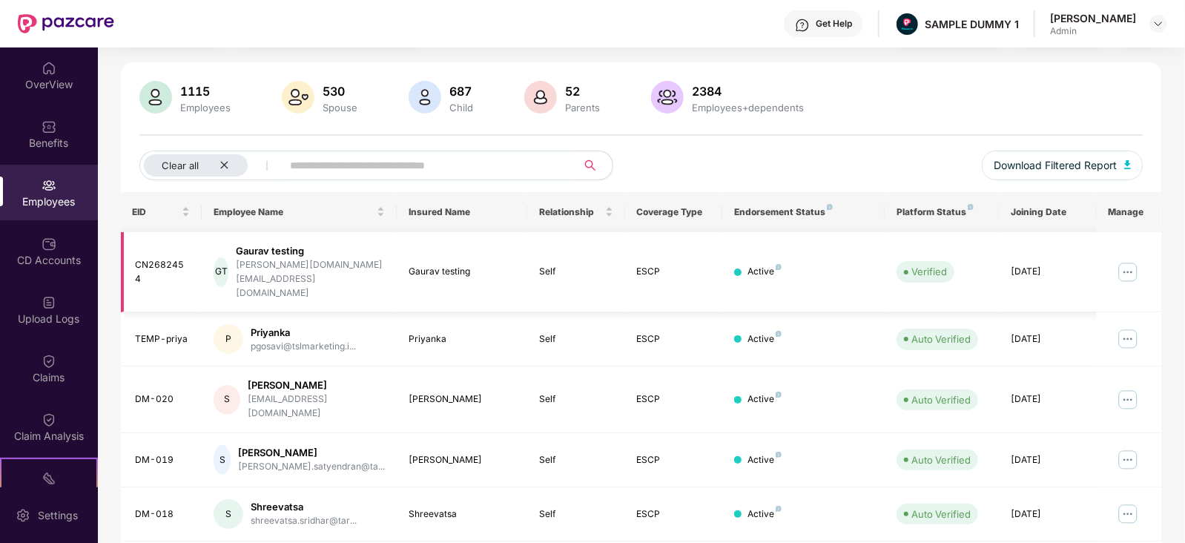
click at [1130, 260] on img at bounding box center [1128, 272] width 24 height 24
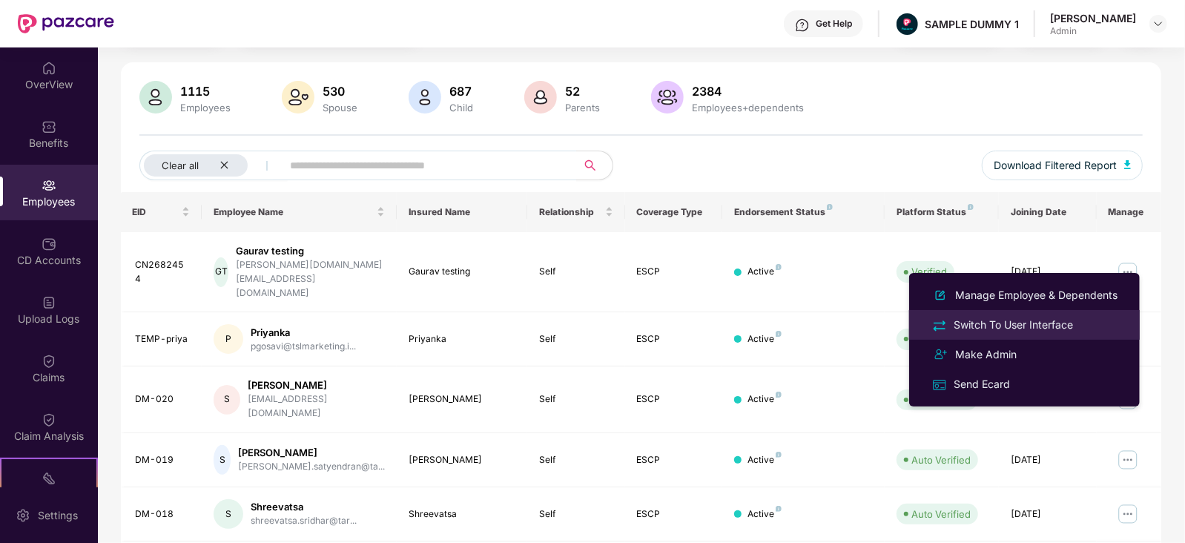
click at [1021, 328] on div "Switch To User Interface" at bounding box center [1012, 325] width 125 height 16
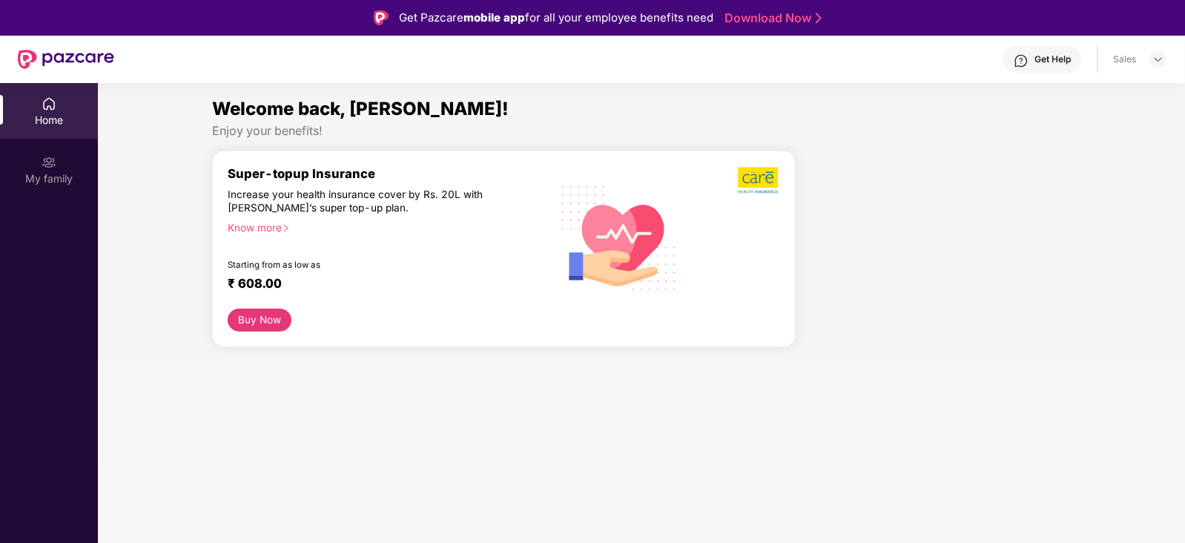
scroll to position [82, 0]
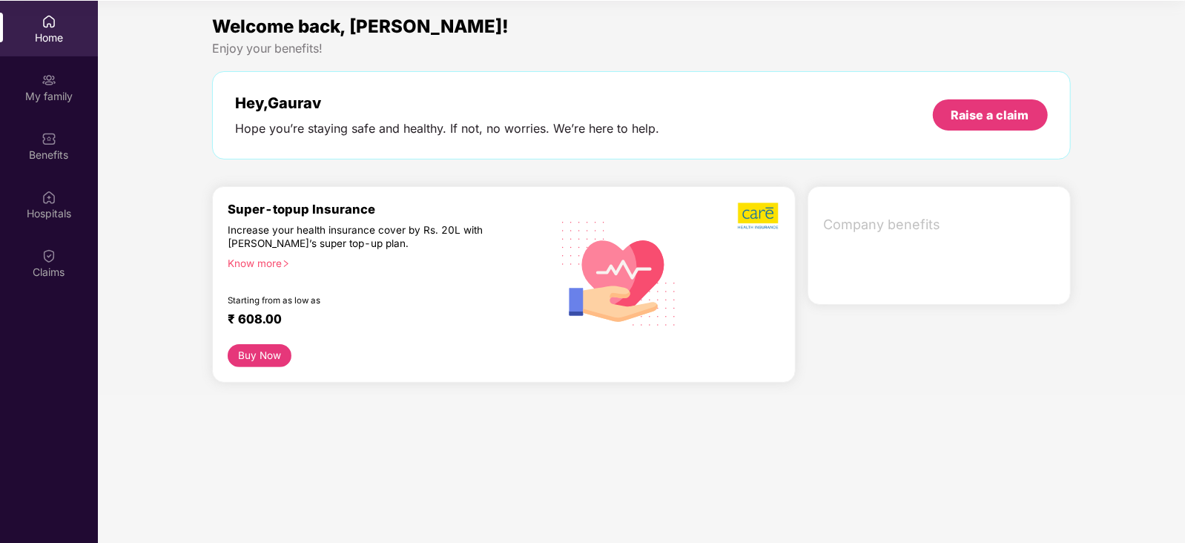
click at [67, 150] on div "Benefits" at bounding box center [49, 155] width 98 height 15
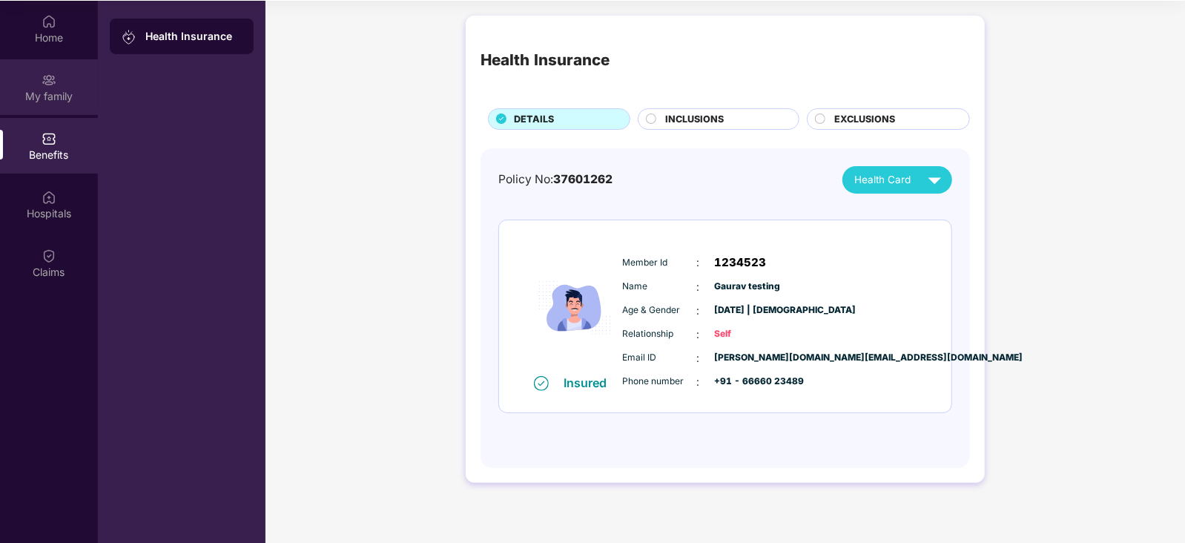
click at [42, 90] on div "My family" at bounding box center [49, 96] width 98 height 15
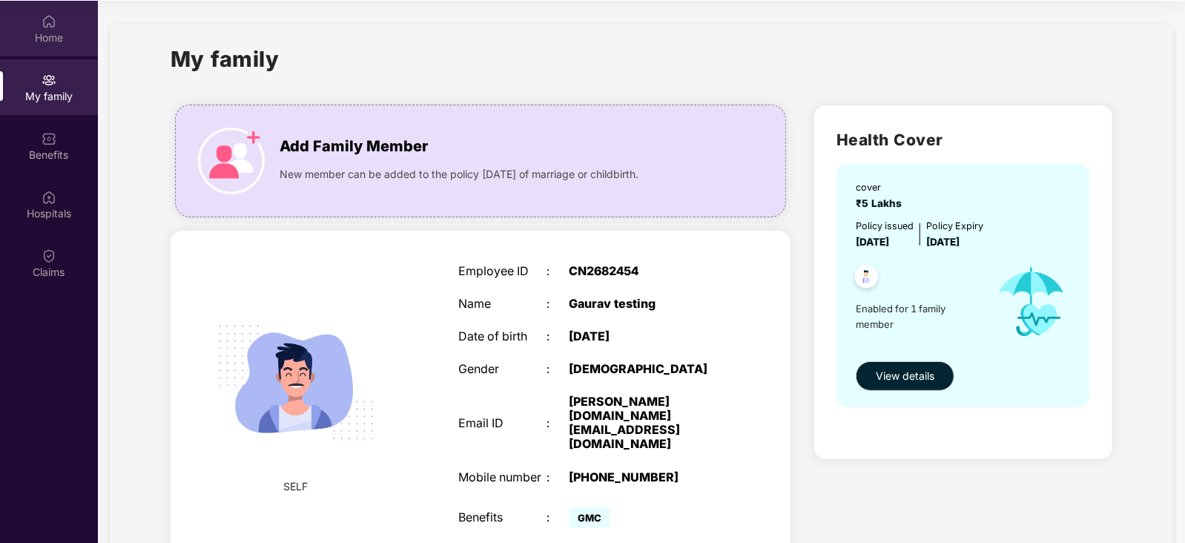
click at [63, 36] on div "Home" at bounding box center [49, 37] width 98 height 15
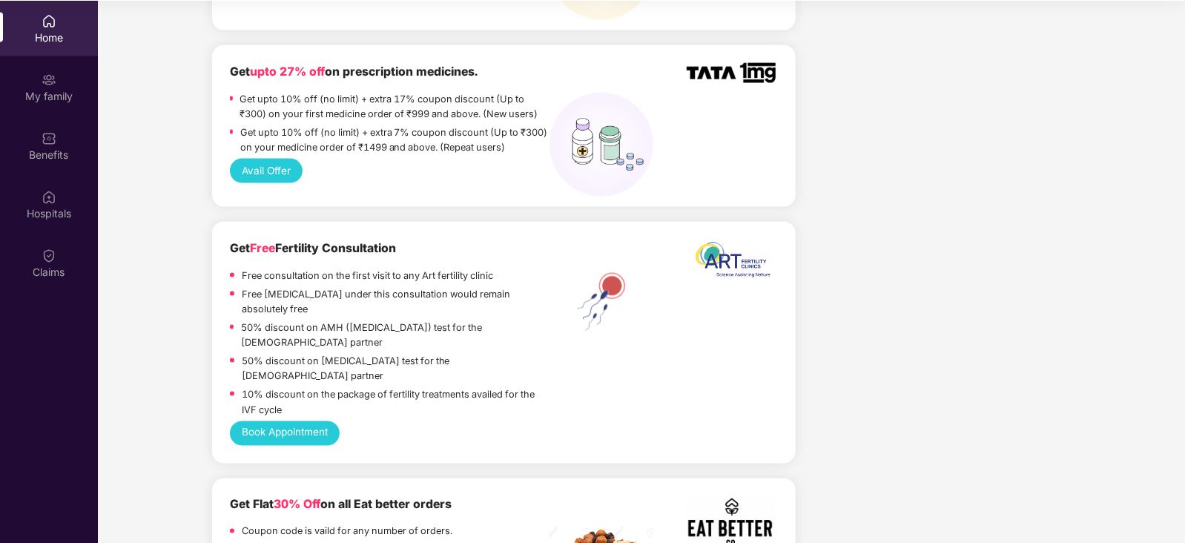
scroll to position [1352, 0]
drag, startPoint x: 239, startPoint y: 262, endPoint x: 315, endPoint y: 274, distance: 76.5
click at [315, 287] on div "Free [MEDICAL_DATA] under this consultation would remain absolutely free" at bounding box center [389, 303] width 319 height 33
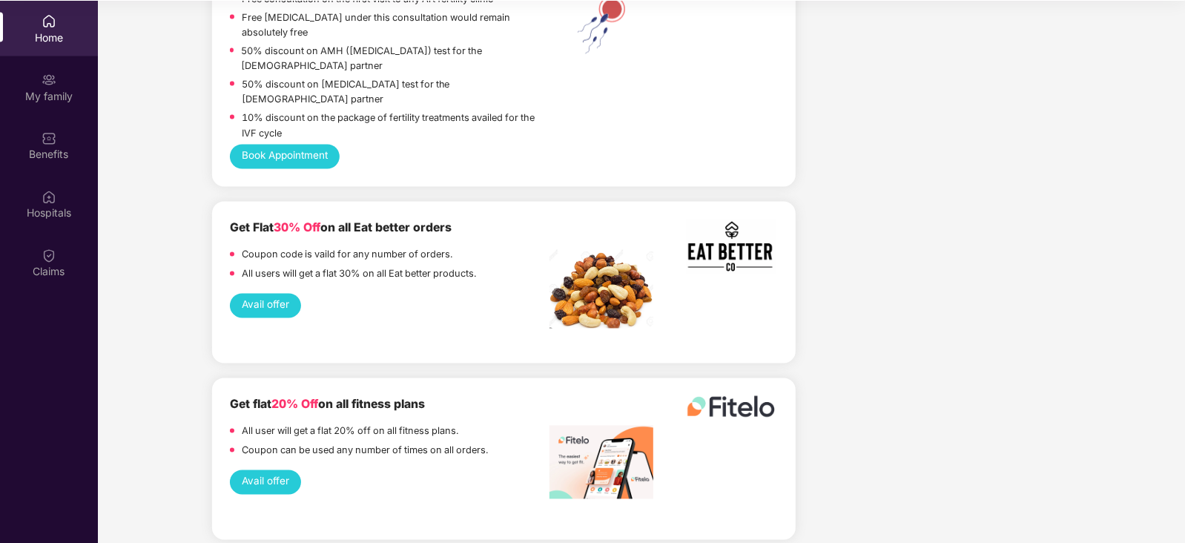
scroll to position [1656, 0]
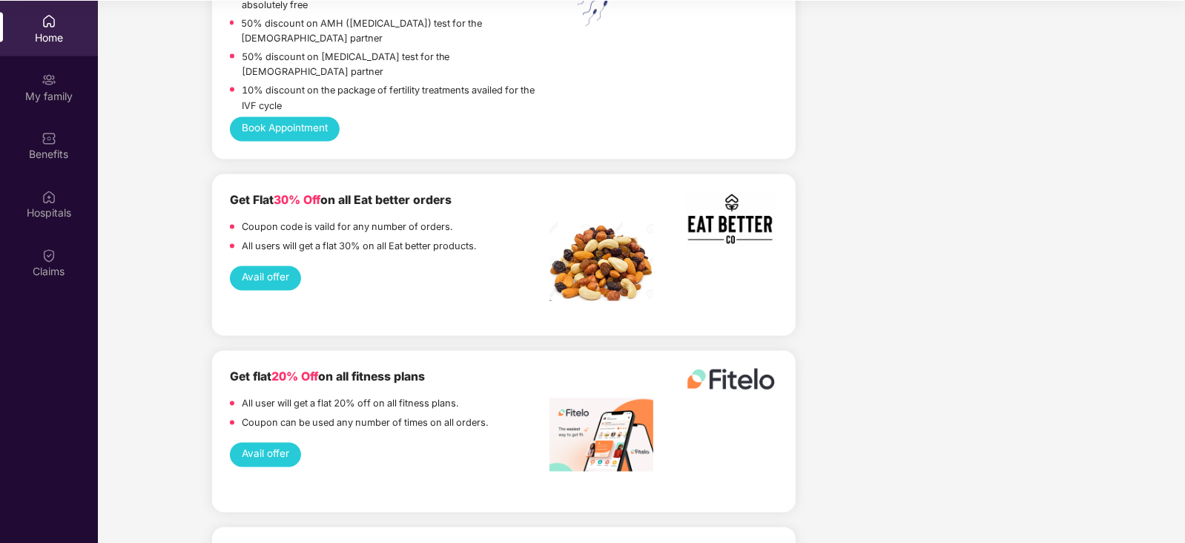
click at [274, 266] on button "Avail offer" at bounding box center [265, 278] width 70 height 24
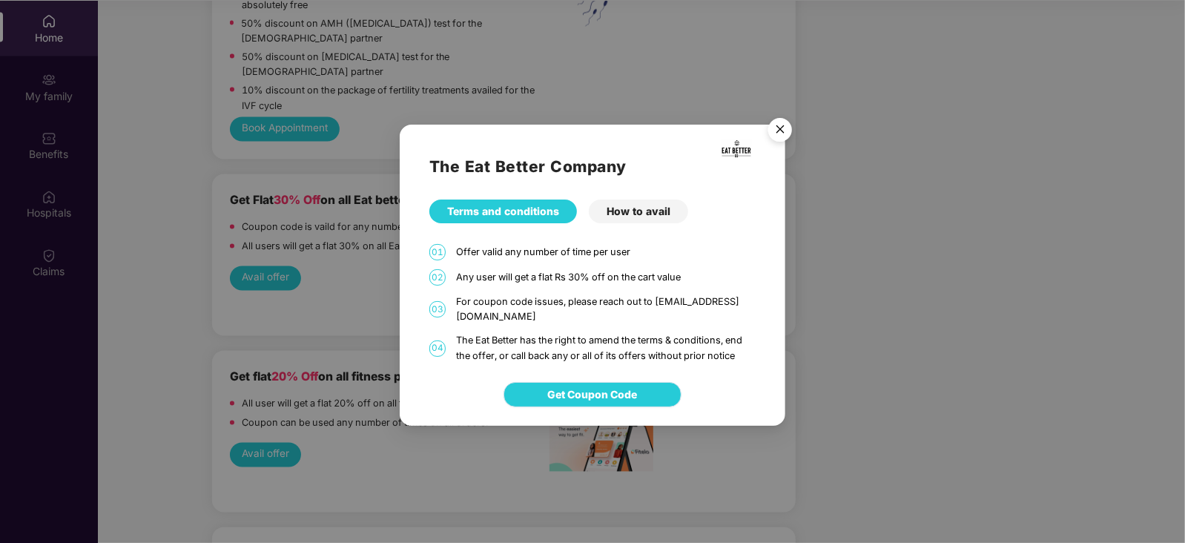
click at [578, 397] on span "Get Coupon Code" at bounding box center [593, 394] width 90 height 16
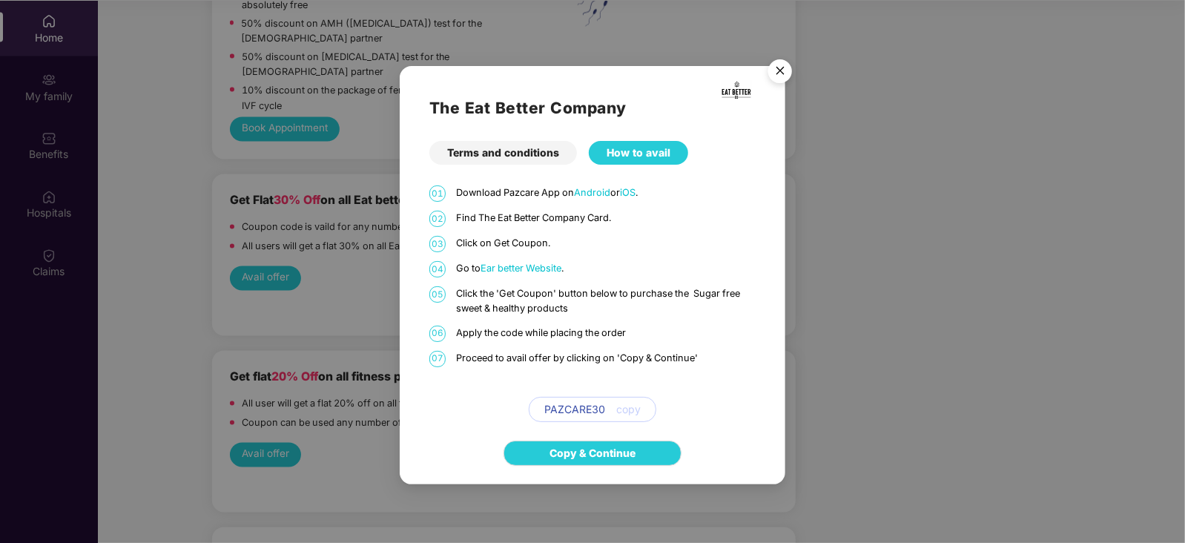
click at [782, 70] on img "Close" at bounding box center [780, 74] width 42 height 42
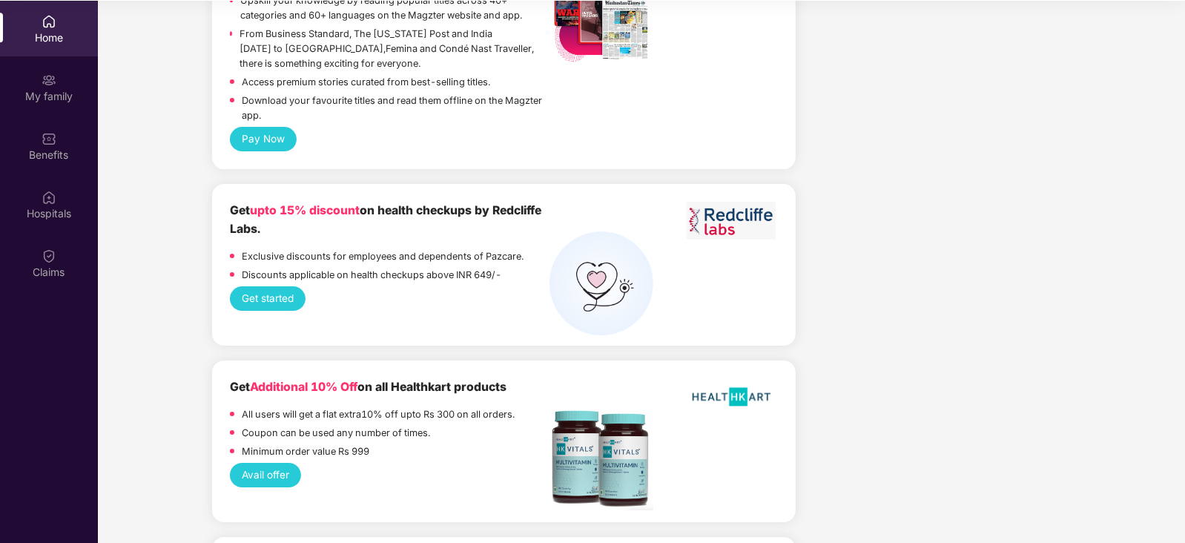
scroll to position [3170, 0]
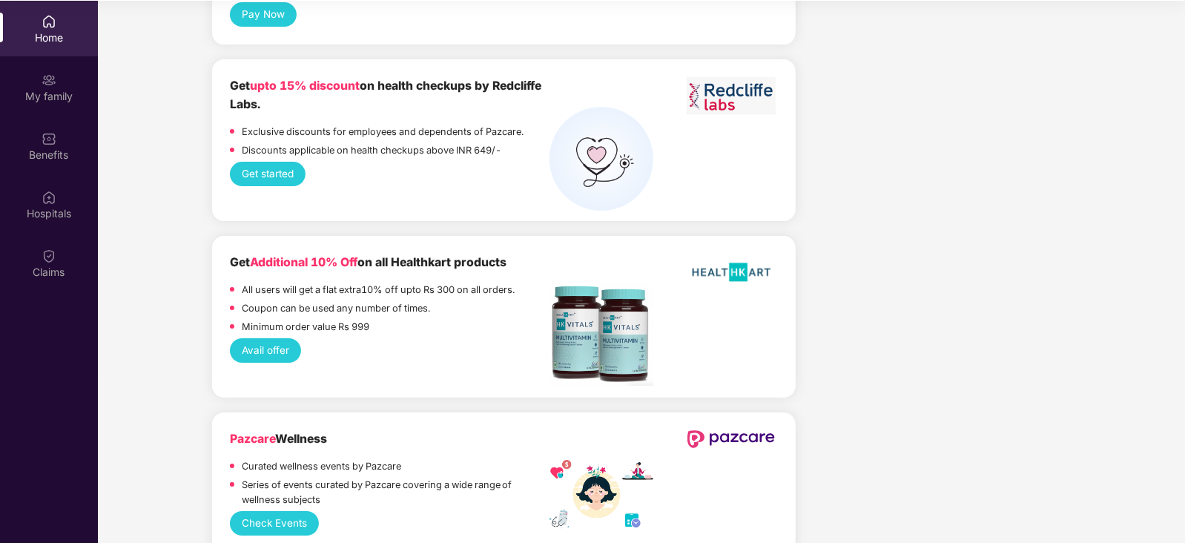
click at [271, 511] on button "Check Events" at bounding box center [274, 523] width 88 height 24
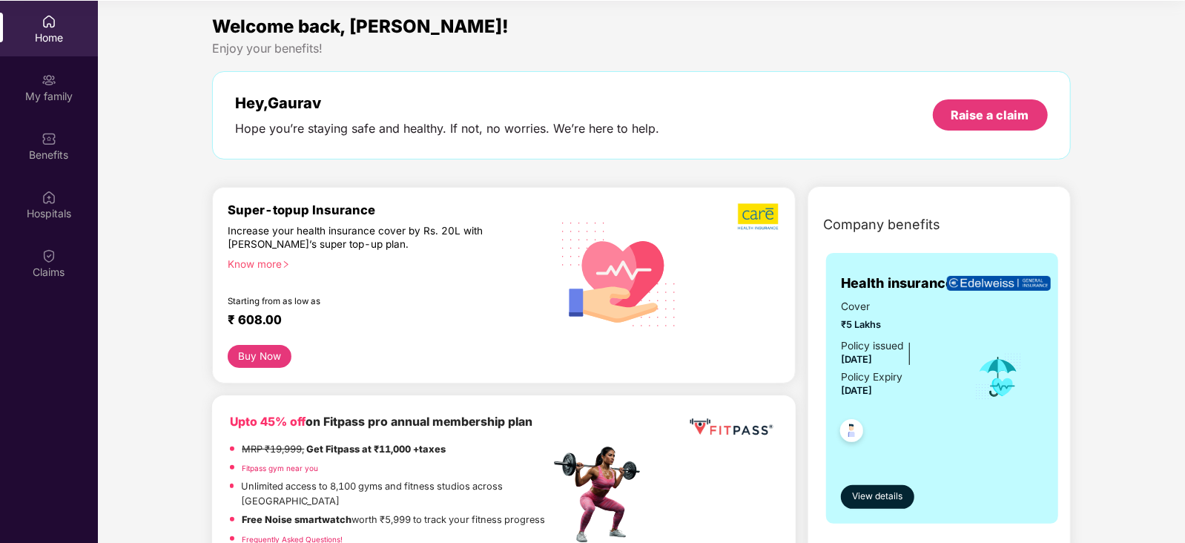
scroll to position [0, 0]
